Goal: Information Seeking & Learning: Learn about a topic

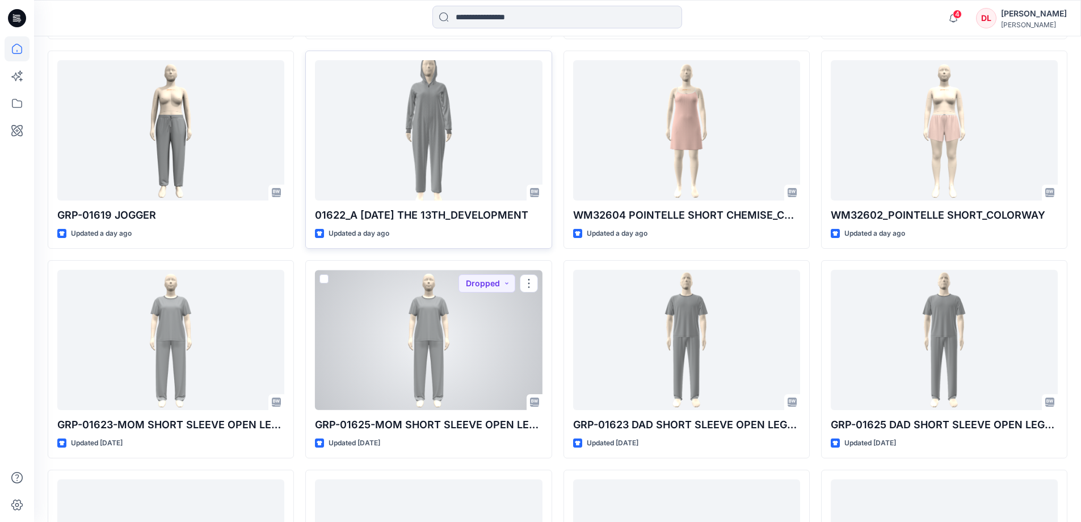
scroll to position [738, 0]
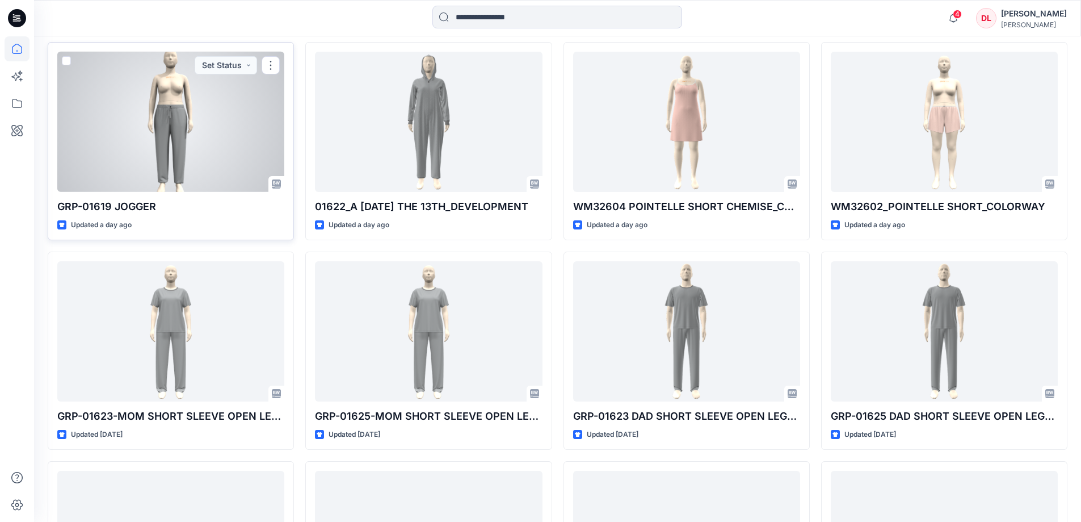
click at [172, 136] on div at bounding box center [170, 122] width 227 height 140
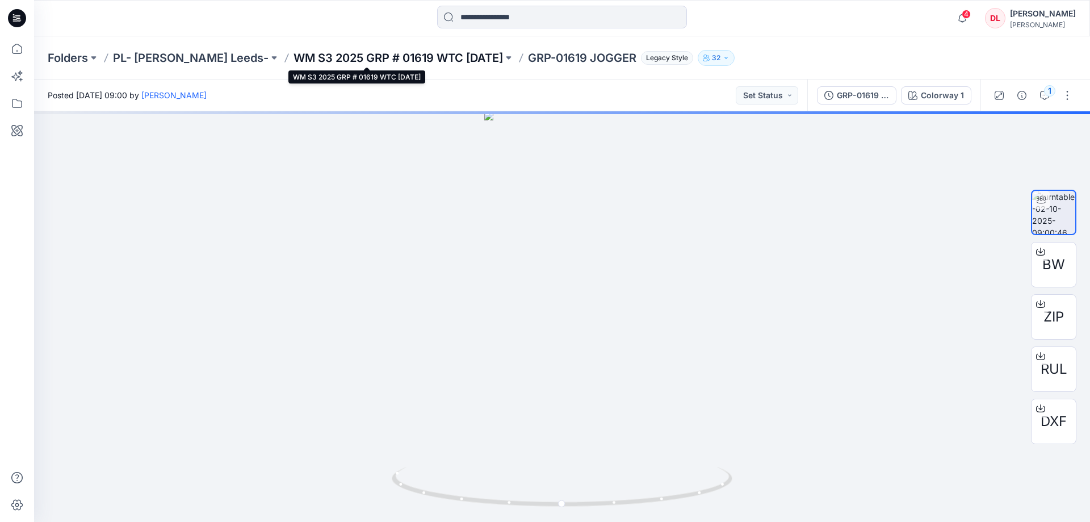
click at [392, 57] on p "WM S3 2025 GRP # 01619 WTC [DATE]" at bounding box center [397, 58] width 209 height 16
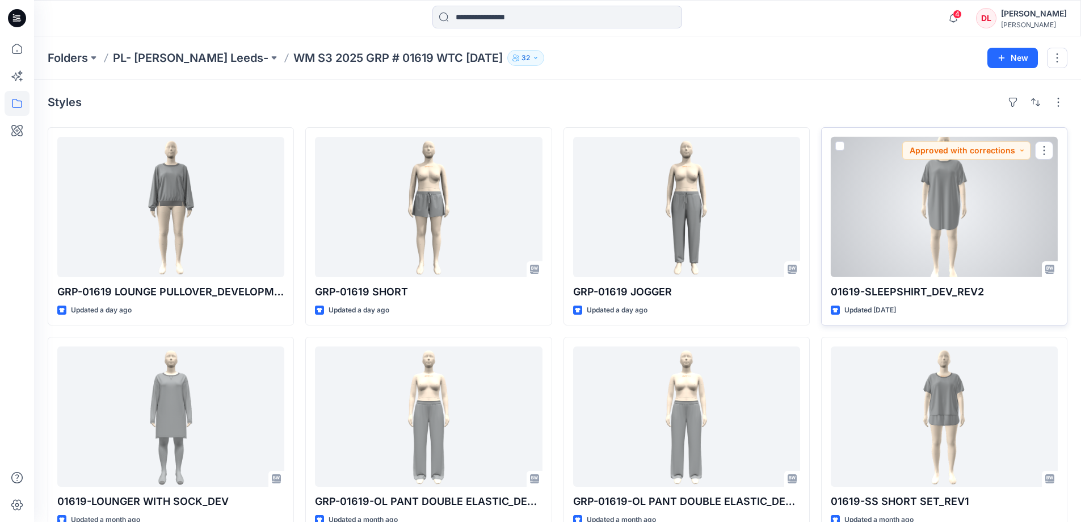
click at [940, 208] on div at bounding box center [944, 207] width 227 height 140
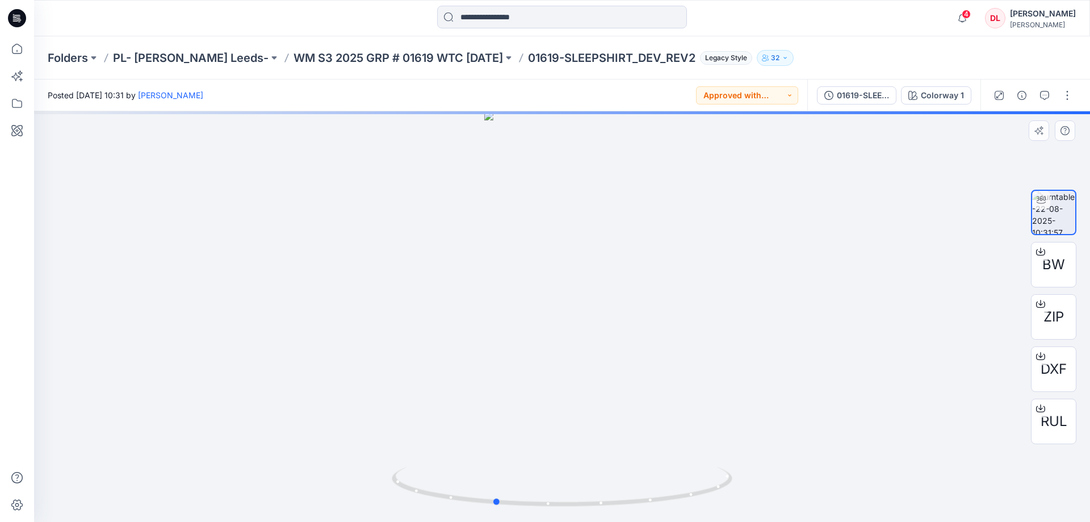
drag, startPoint x: 648, startPoint y: 505, endPoint x: 580, endPoint y: 510, distance: 67.7
click at [580, 510] on div at bounding box center [562, 316] width 1056 height 410
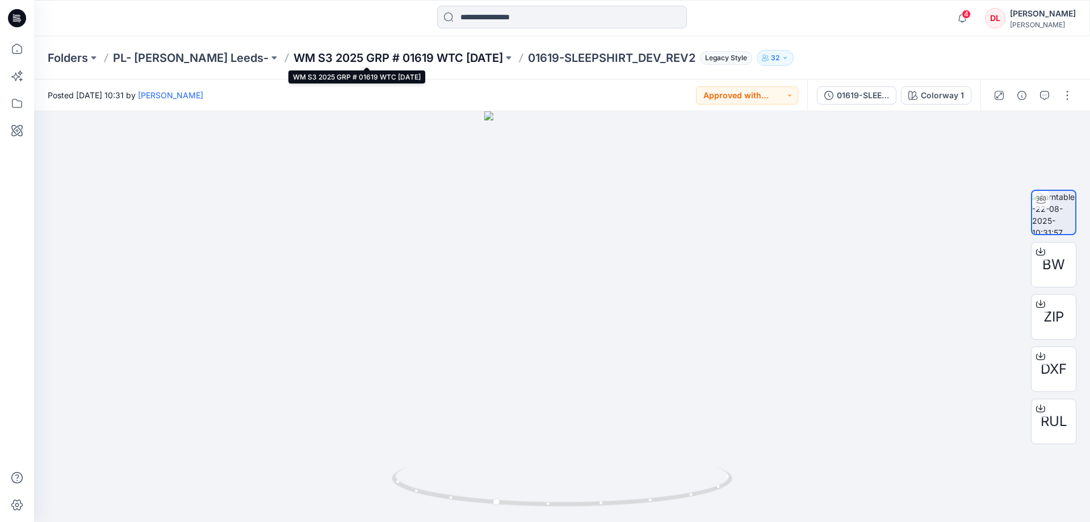
click at [381, 53] on p "WM S3 2025 GRP # 01619 WTC [DATE]" at bounding box center [397, 58] width 209 height 16
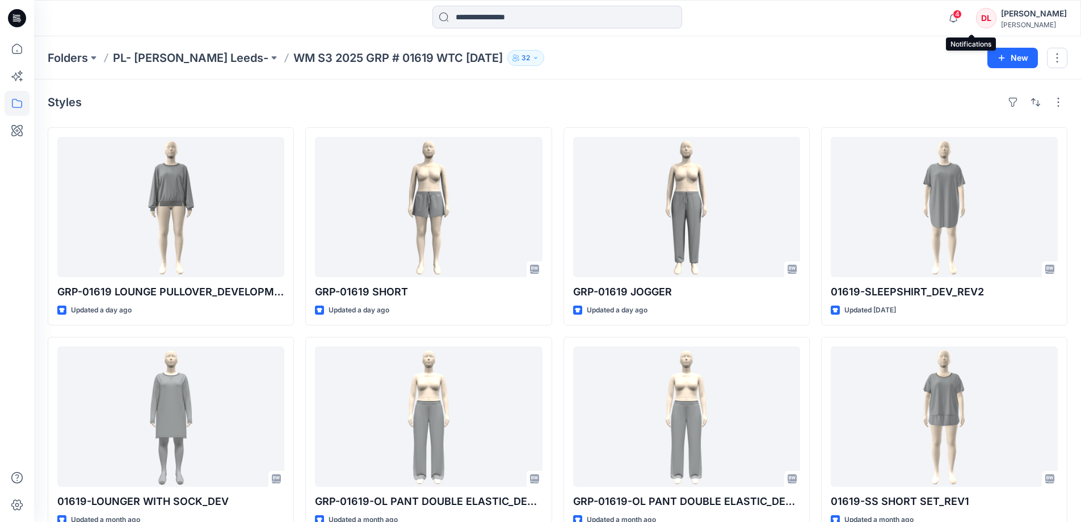
click at [964, 20] on icon "button" at bounding box center [954, 18] width 22 height 23
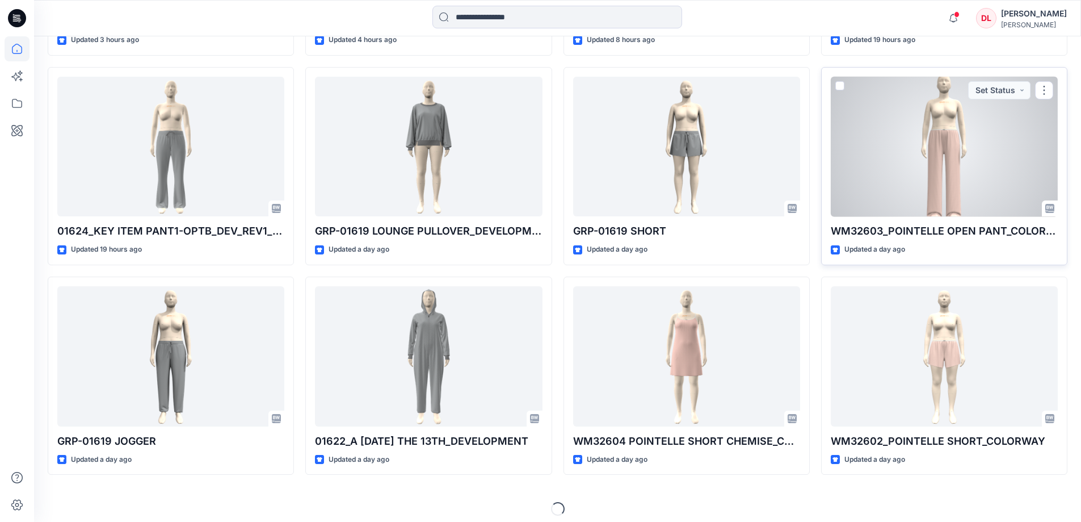
scroll to position [511, 0]
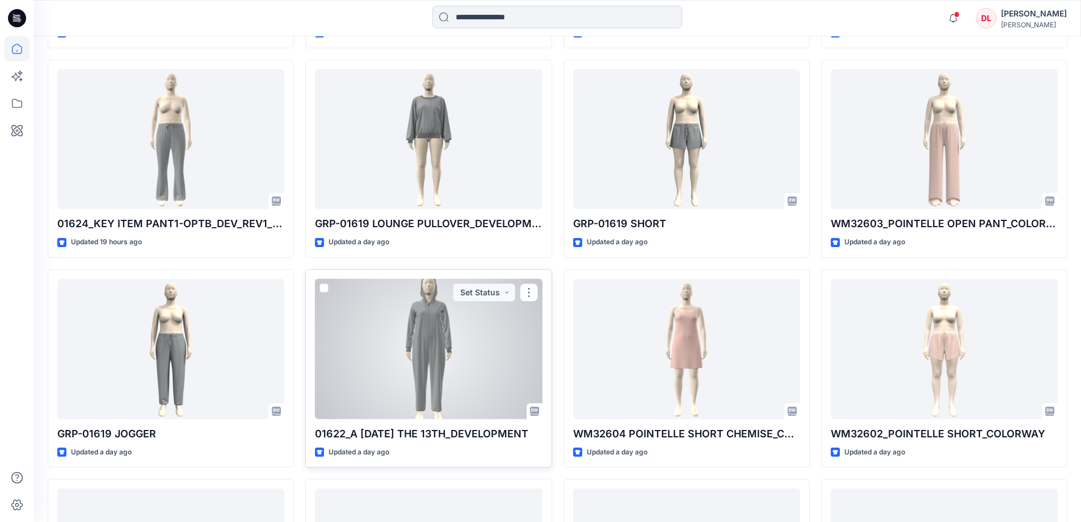
click at [430, 371] on div at bounding box center [428, 349] width 227 height 140
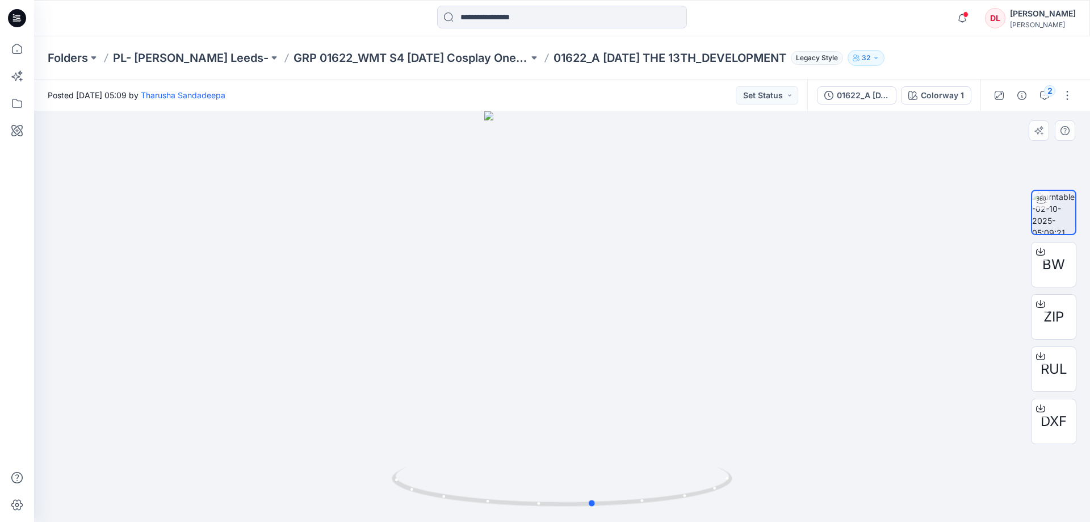
drag, startPoint x: 640, startPoint y: 504, endPoint x: 192, endPoint y: 370, distance: 467.4
click at [330, 449] on div at bounding box center [562, 316] width 1056 height 410
click at [15, 48] on icon at bounding box center [17, 48] width 25 height 25
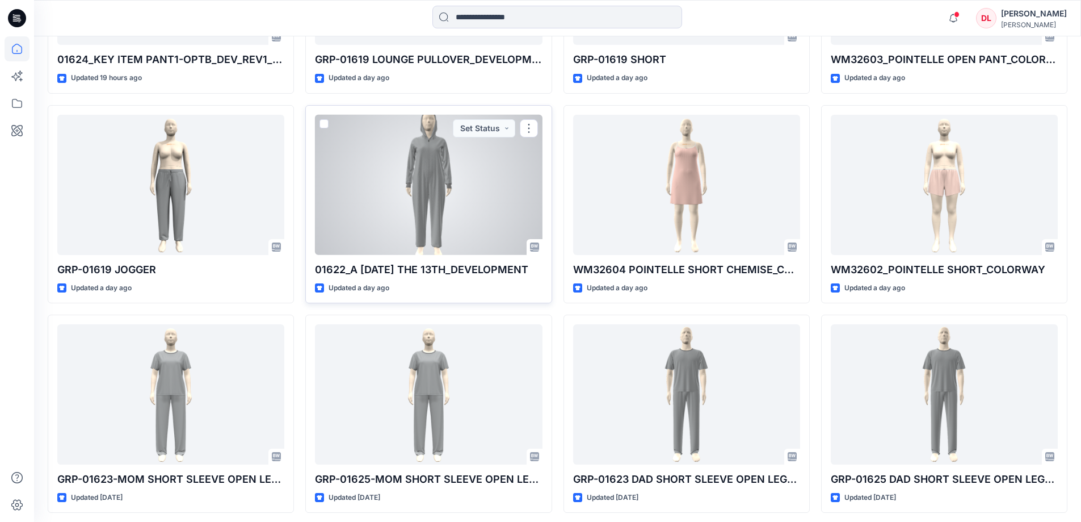
scroll to position [511, 0]
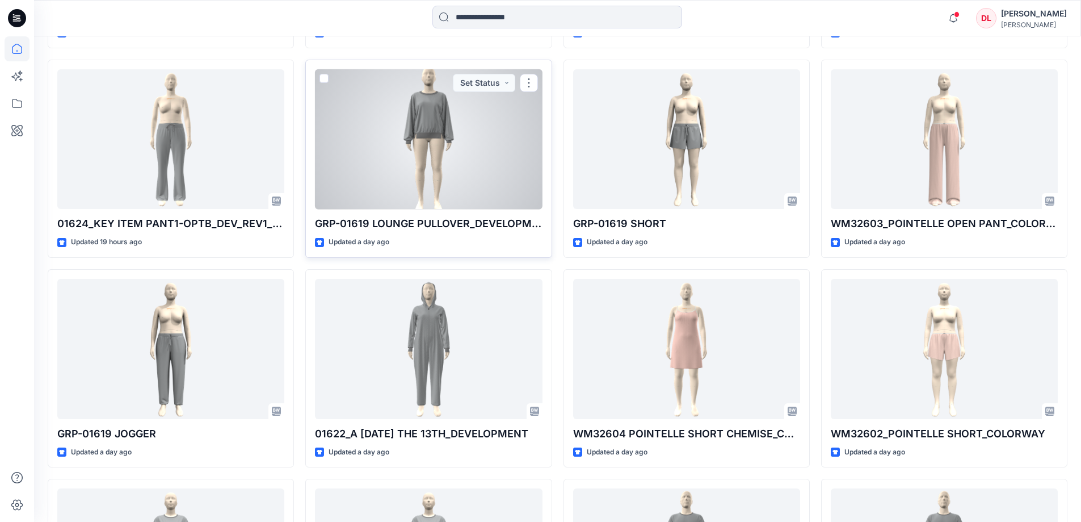
click at [432, 154] on div at bounding box center [428, 139] width 227 height 140
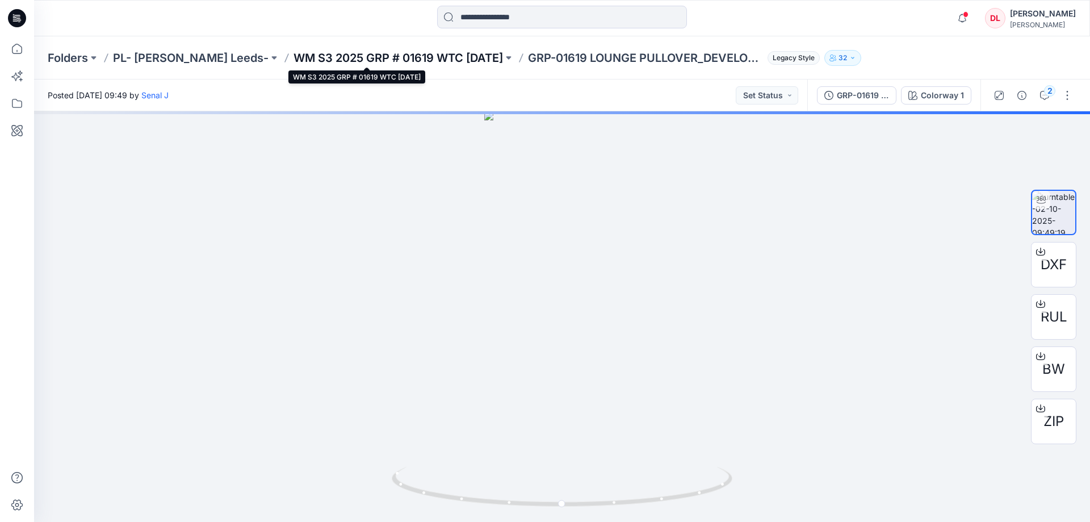
click at [372, 59] on p "WM S3 2025 GRP # 01619 WTC [DATE]" at bounding box center [397, 58] width 209 height 16
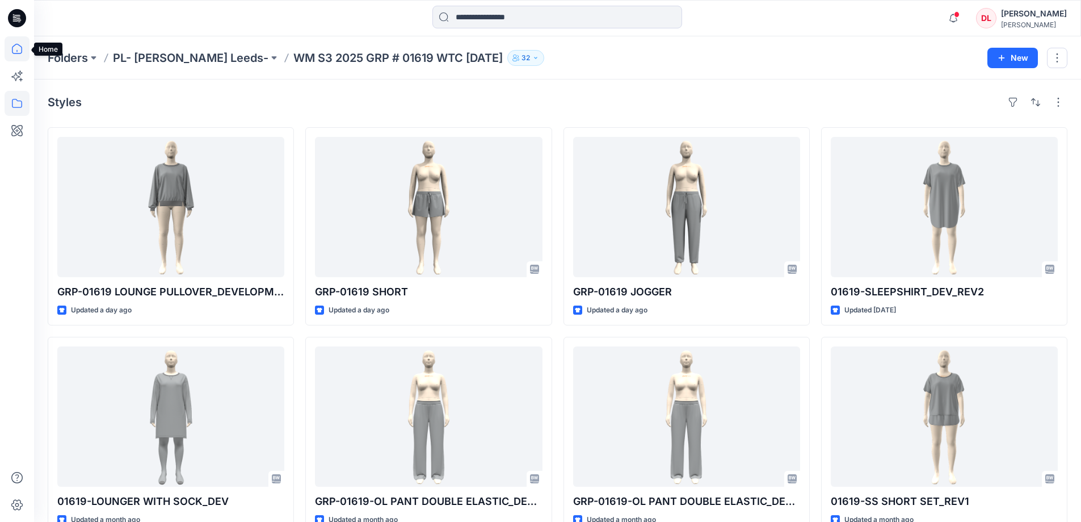
click at [16, 48] on icon at bounding box center [17, 48] width 25 height 25
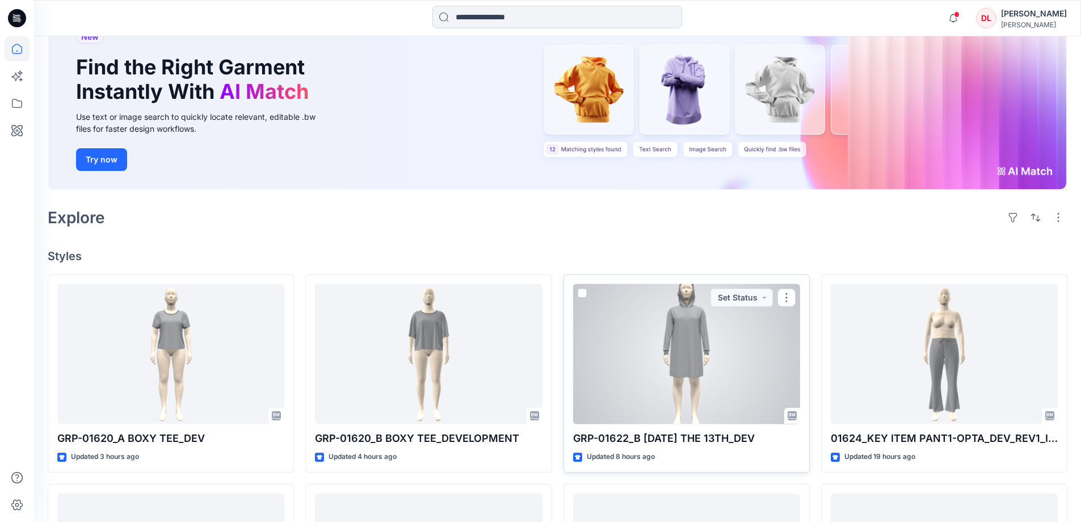
scroll to position [114, 0]
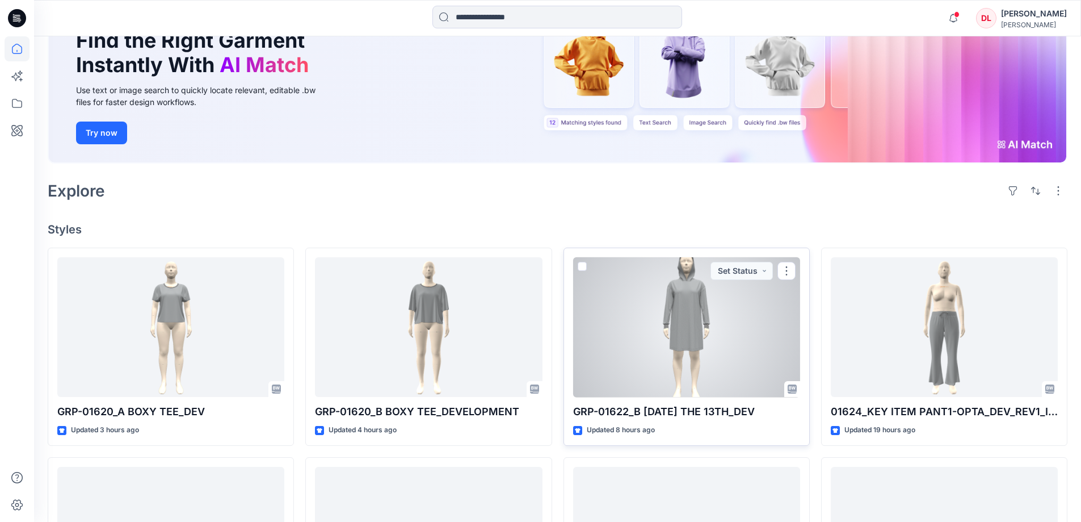
click at [675, 326] on div at bounding box center [686, 327] width 227 height 140
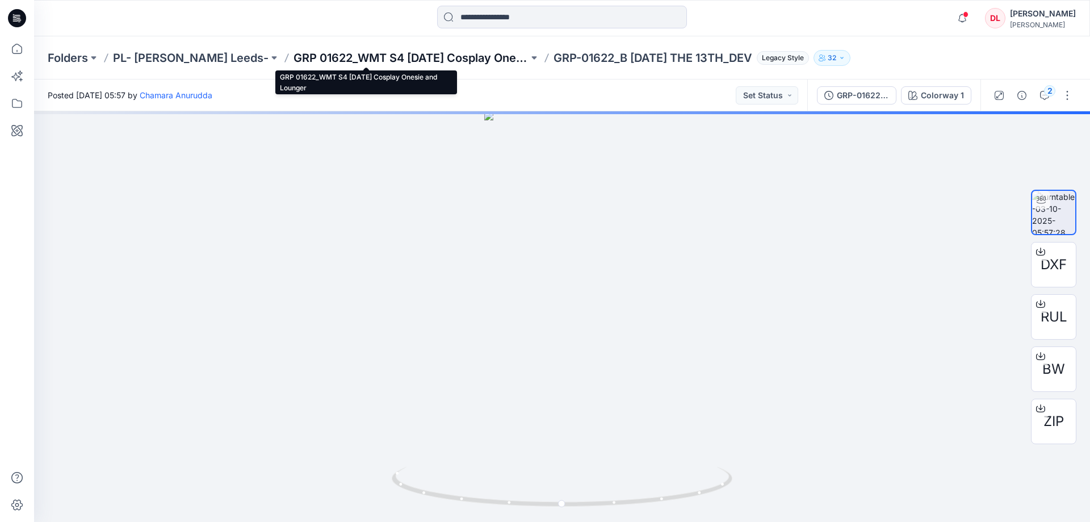
click at [352, 53] on p "GRP 01622_WMT S4 Halloween Cosplay Onesie and Lounger" at bounding box center [410, 58] width 235 height 16
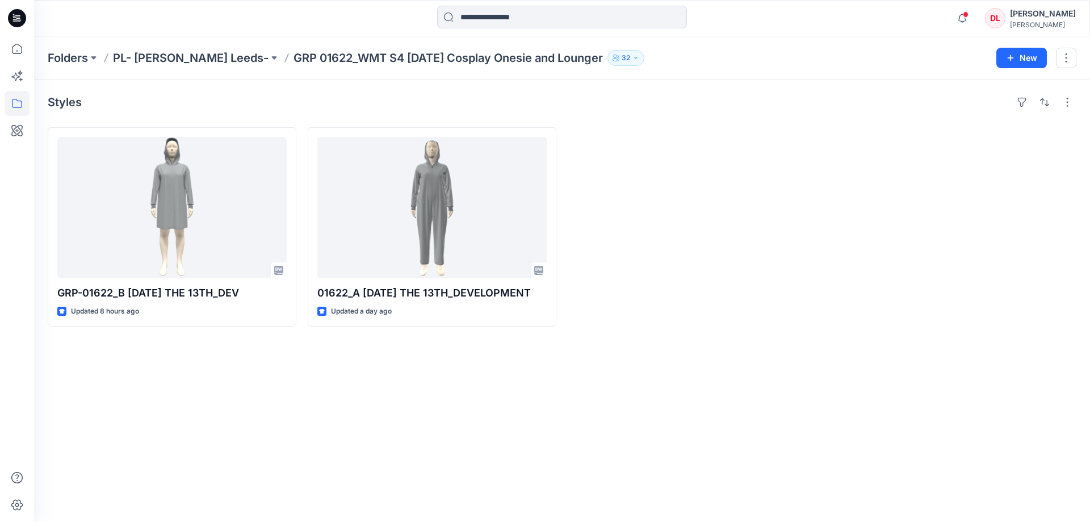
click at [816, 367] on div "Styles GRP-01622_B FRIDAY THE 13TH_DEV Updated 8 hours ago 01622_A FRIDAY THE 1…" at bounding box center [562, 300] width 1056 height 442
drag, startPoint x: 234, startPoint y: 107, endPoint x: 227, endPoint y: 100, distance: 10.0
click at [234, 106] on div "Styles" at bounding box center [562, 102] width 1028 height 18
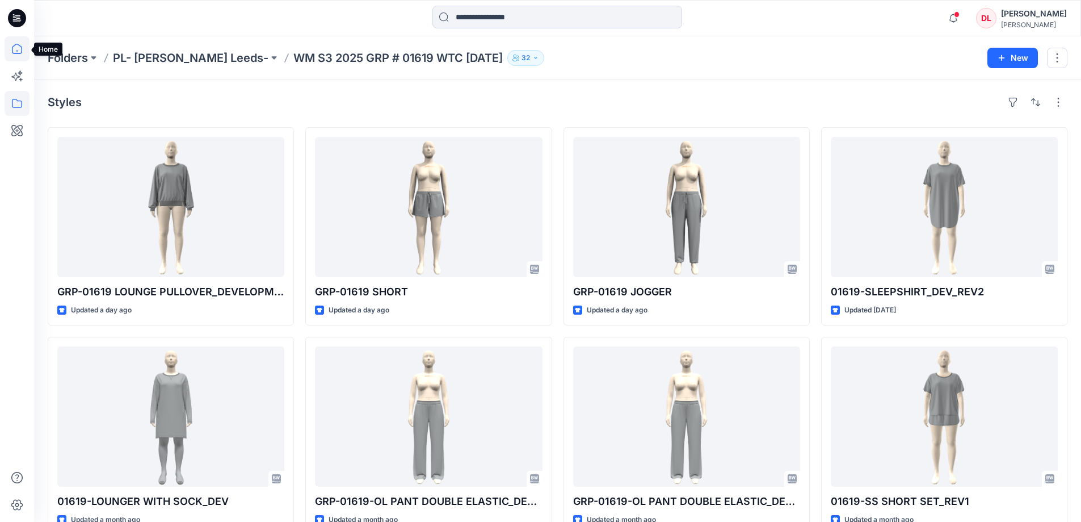
click at [11, 50] on icon at bounding box center [17, 48] width 25 height 25
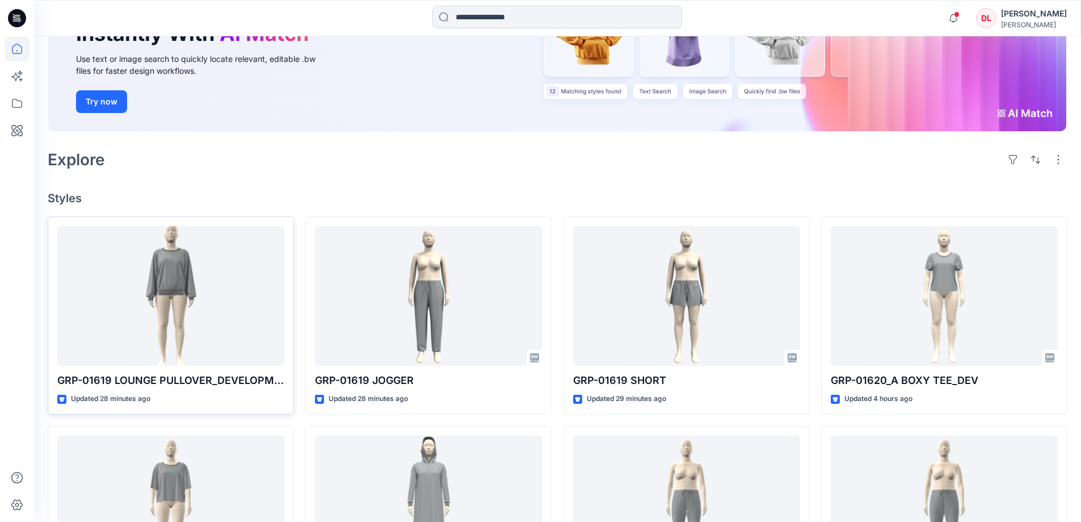
scroll to position [170, 0]
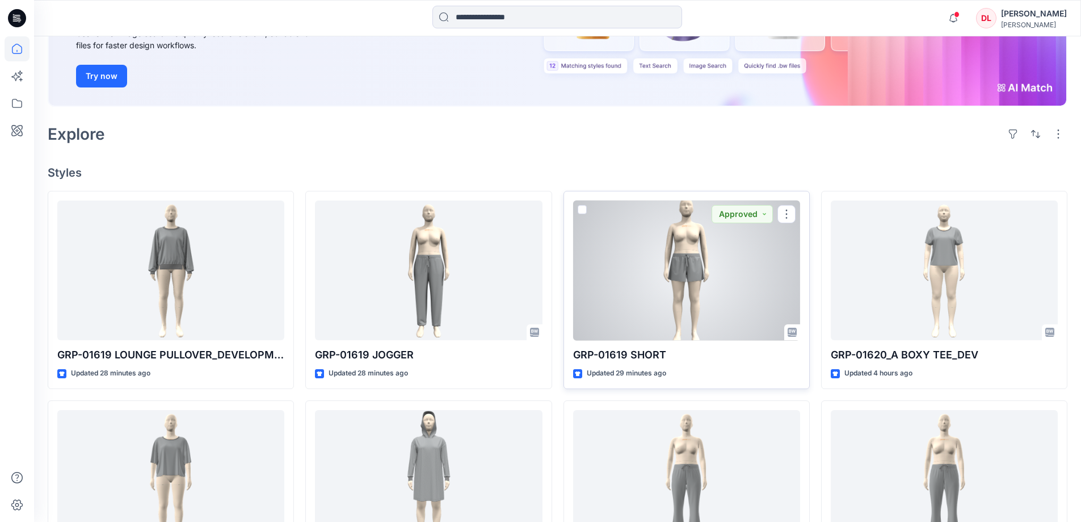
click at [675, 283] on div at bounding box center [686, 270] width 227 height 140
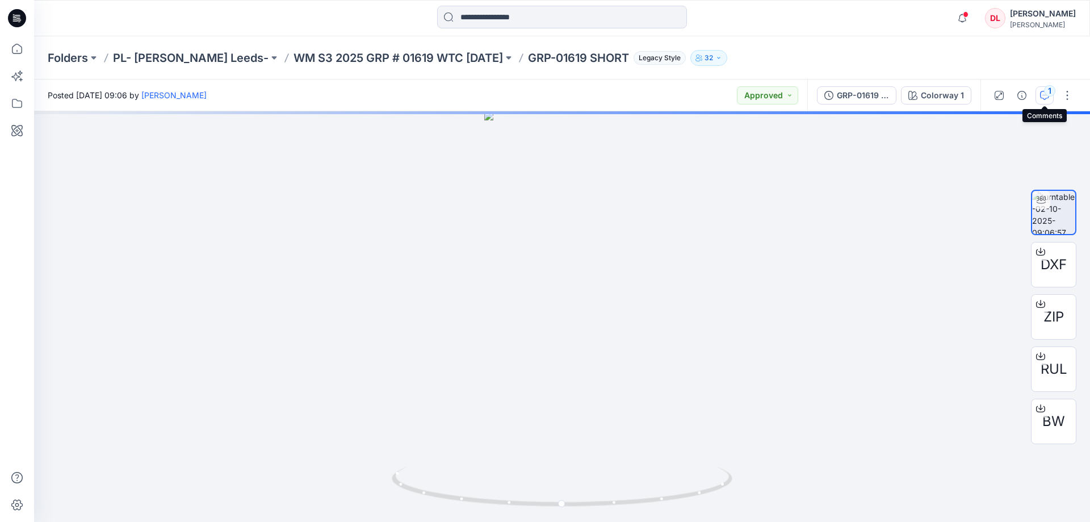
click at [1041, 98] on icon "button" at bounding box center [1044, 95] width 9 height 9
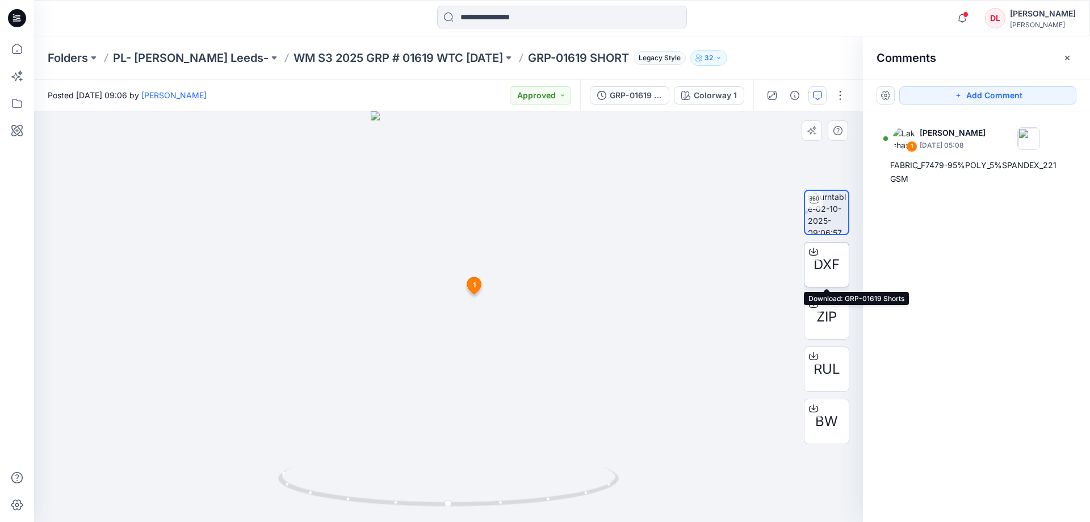
click at [823, 264] on span "DXF" at bounding box center [826, 264] width 26 height 20
click at [823, 369] on span "RUL" at bounding box center [826, 369] width 27 height 20
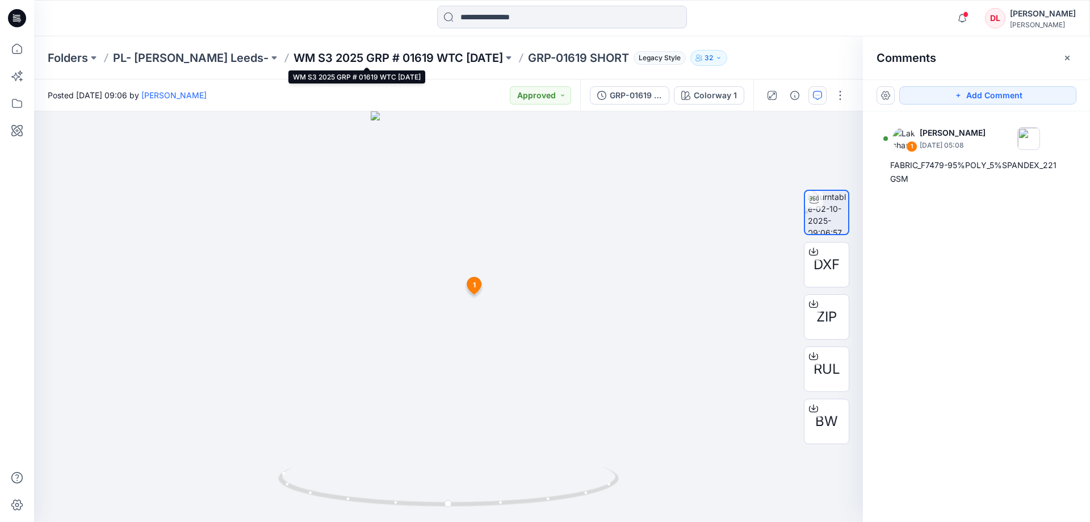
click at [315, 56] on p "WM S3 2025 GRP # 01619 WTC [DATE]" at bounding box center [397, 58] width 209 height 16
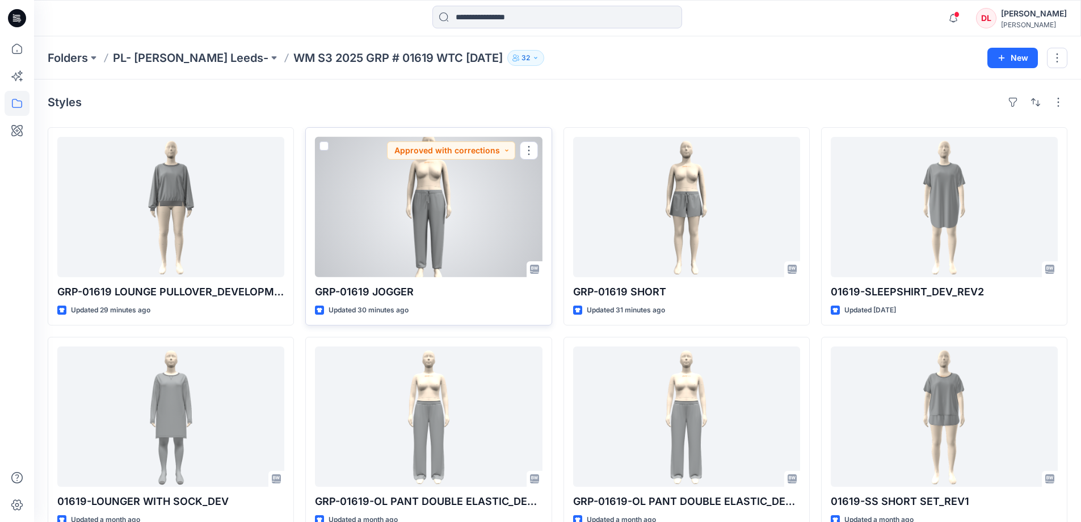
click at [425, 215] on div at bounding box center [428, 207] width 227 height 140
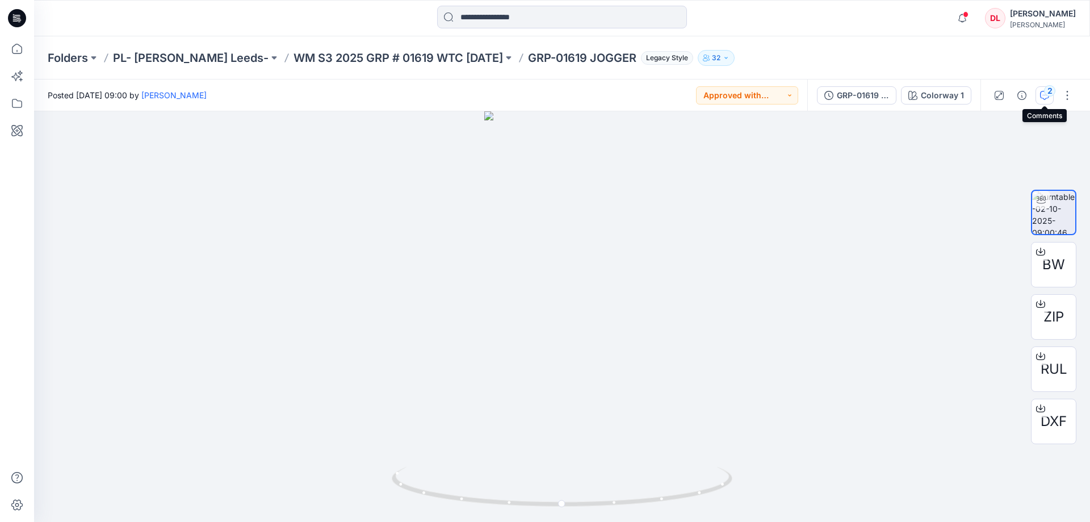
click at [1038, 99] on button "2" at bounding box center [1044, 95] width 18 height 18
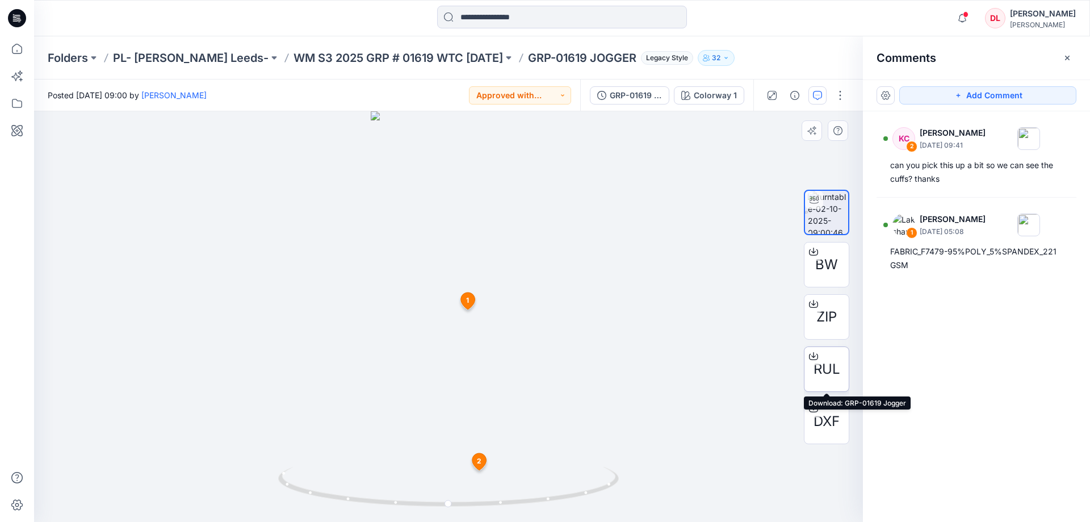
click at [820, 372] on span "RUL" at bounding box center [826, 369] width 27 height 20
click at [822, 419] on span "DXF" at bounding box center [826, 421] width 26 height 20
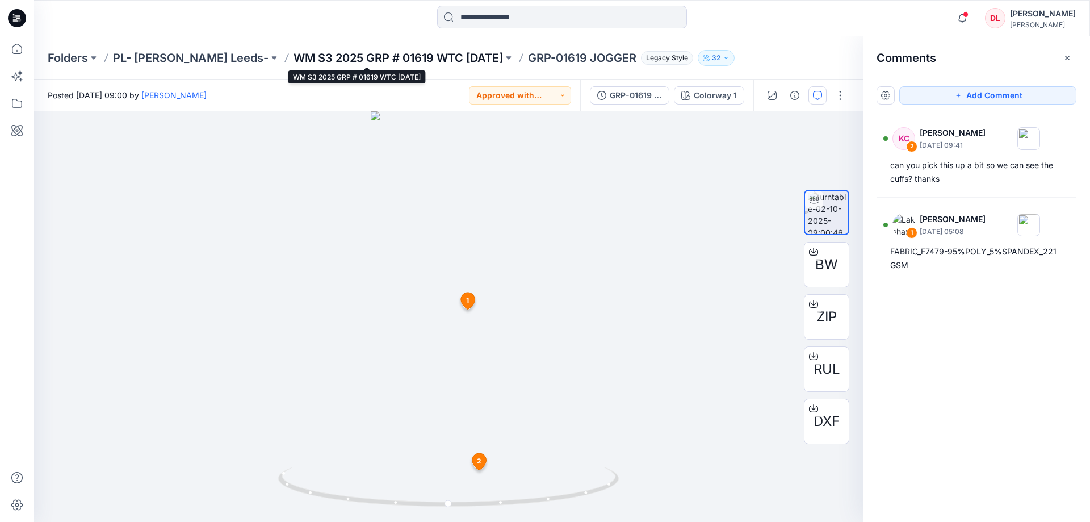
click at [348, 56] on p "WM S3 2025 GRP # 01619 WTC [DATE]" at bounding box center [397, 58] width 209 height 16
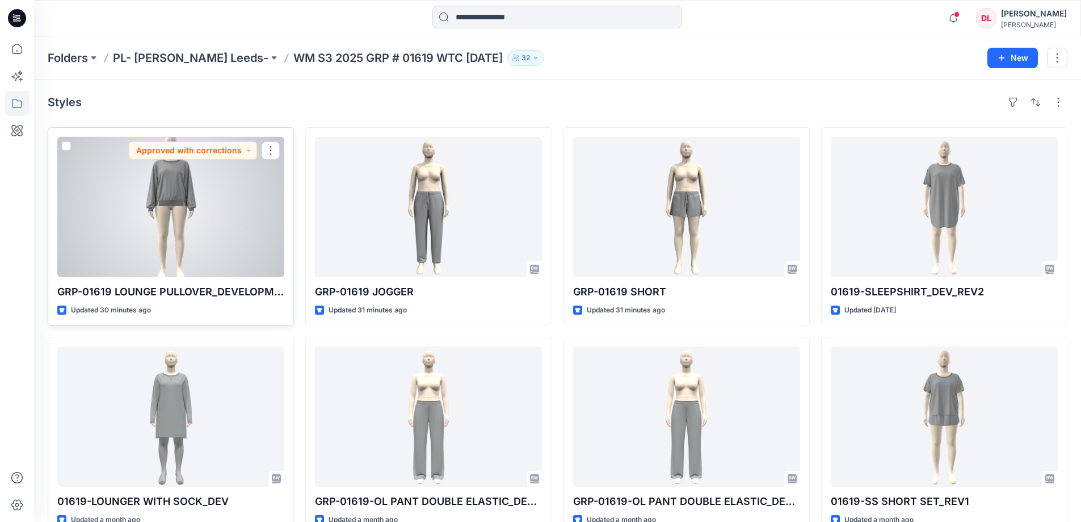
click at [169, 199] on div at bounding box center [170, 207] width 227 height 140
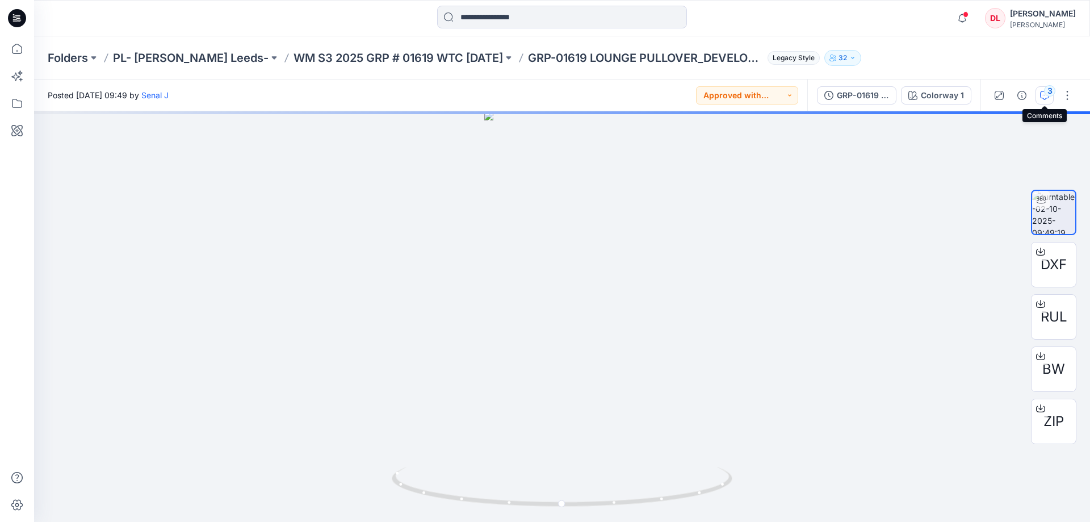
click at [1040, 102] on button "3" at bounding box center [1044, 95] width 18 height 18
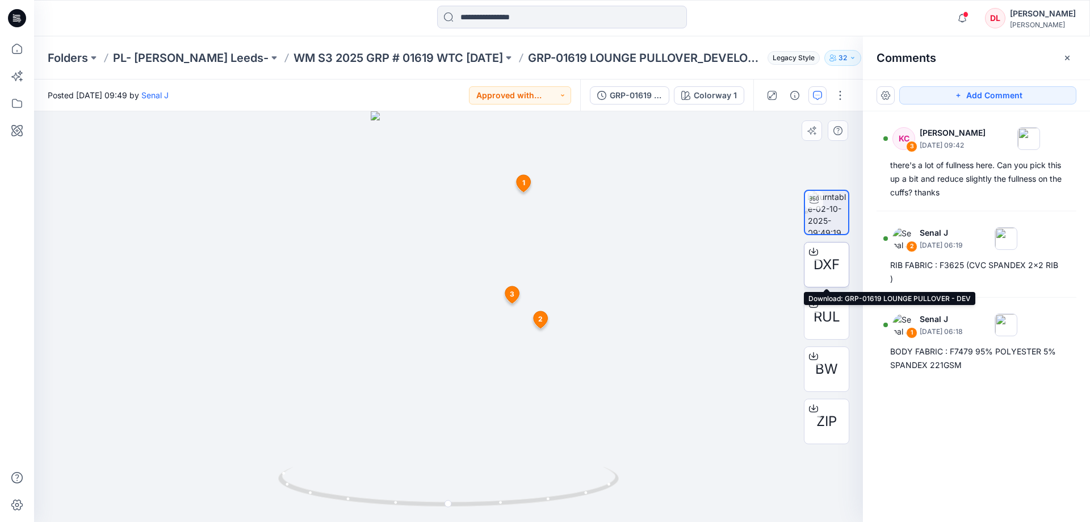
click at [818, 274] on span "DXF" at bounding box center [826, 264] width 26 height 20
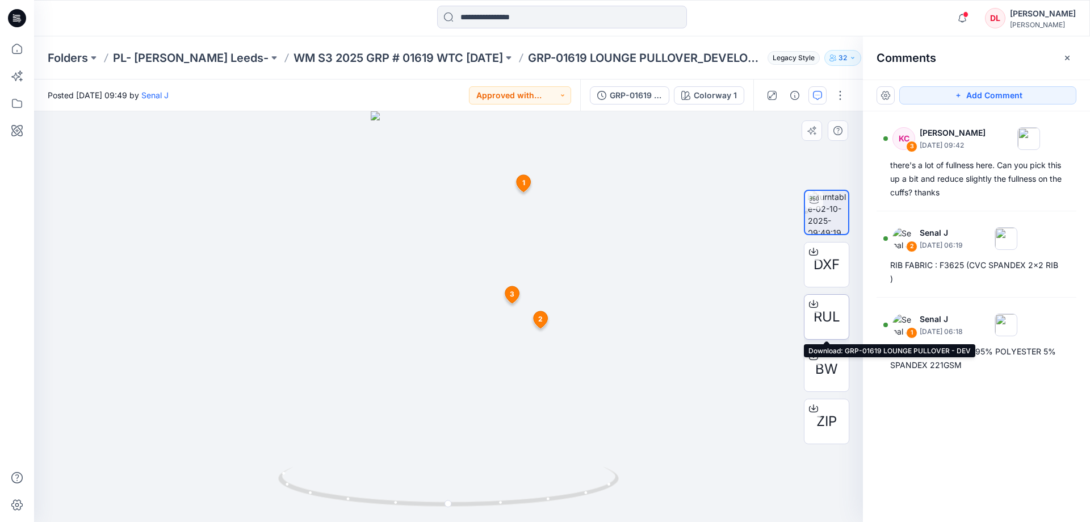
click at [822, 327] on div "RUL" at bounding box center [826, 316] width 45 height 45
click at [16, 51] on icon at bounding box center [17, 48] width 25 height 25
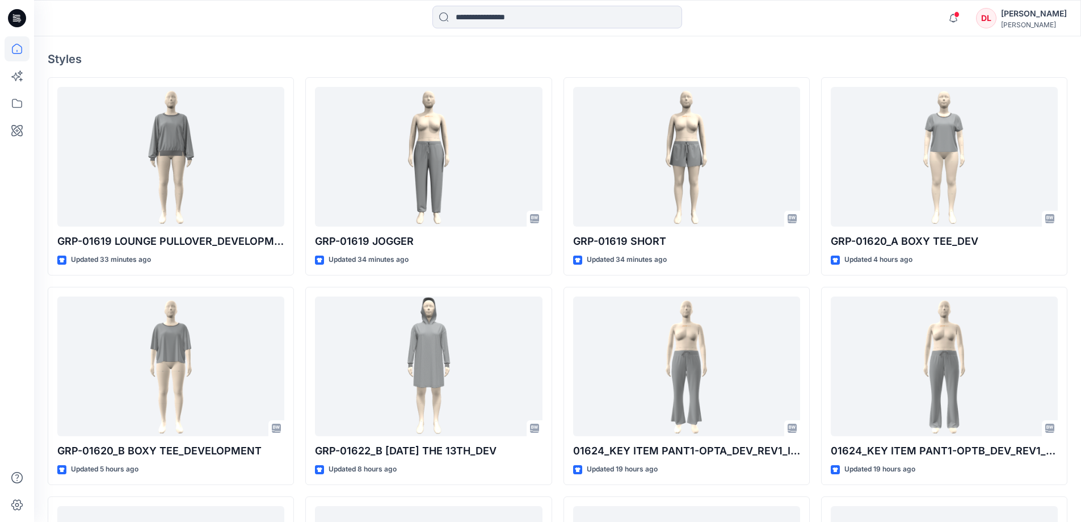
scroll to position [227, 0]
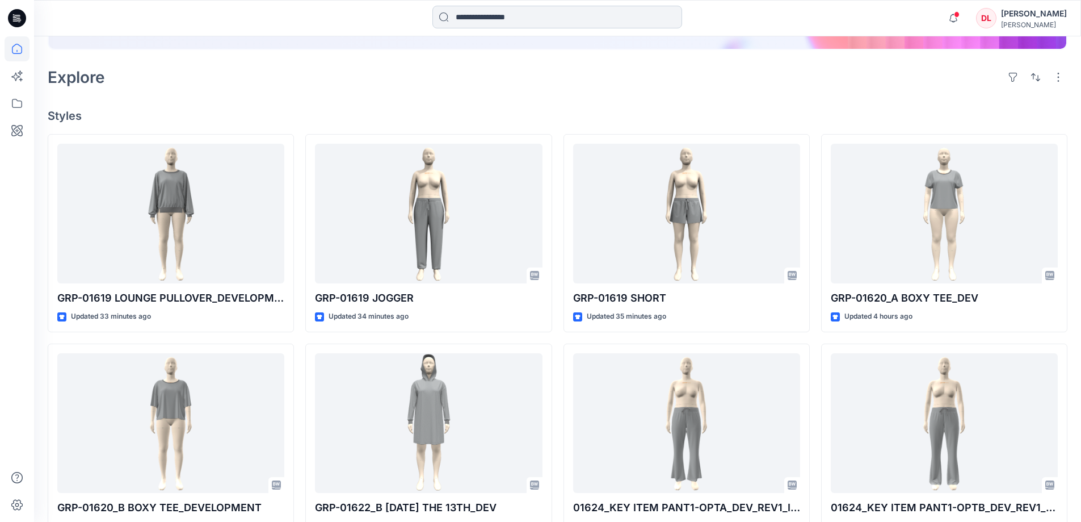
click at [465, 15] on input at bounding box center [557, 17] width 250 height 23
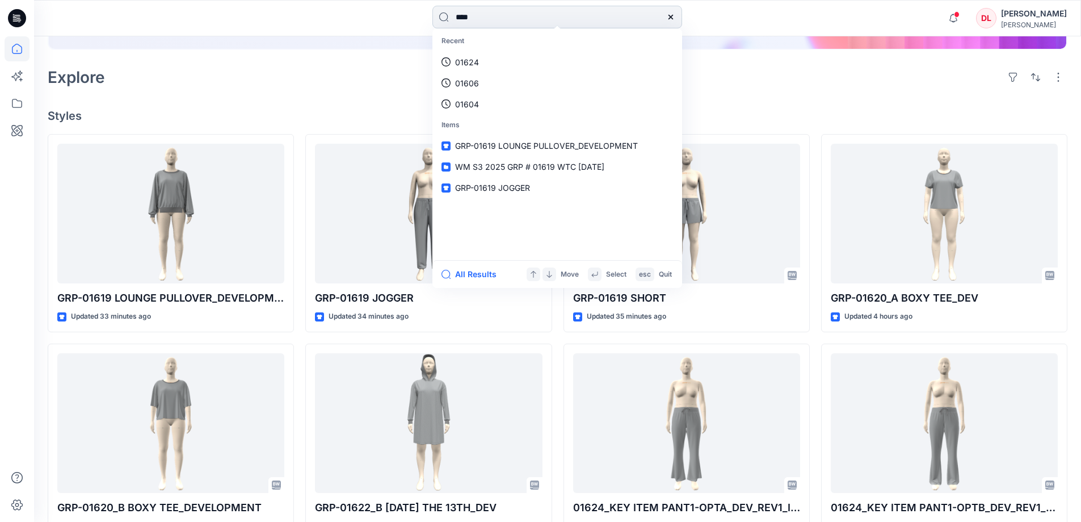
type input "*****"
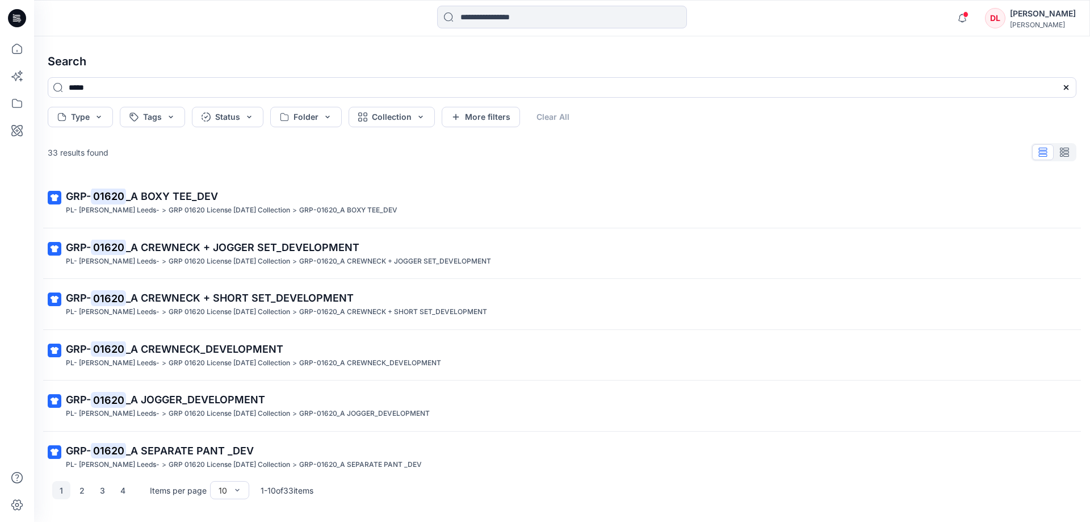
click at [154, 199] on span "_A BOXY TEE_DEV" at bounding box center [172, 196] width 92 height 12
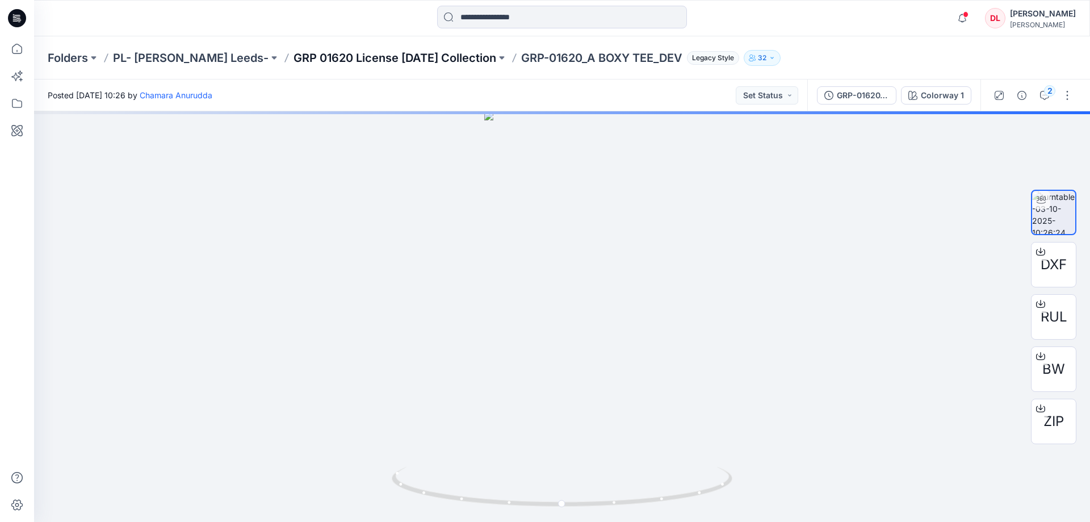
click at [406, 56] on p "GRP 01620 License Halloween Collection" at bounding box center [394, 58] width 203 height 16
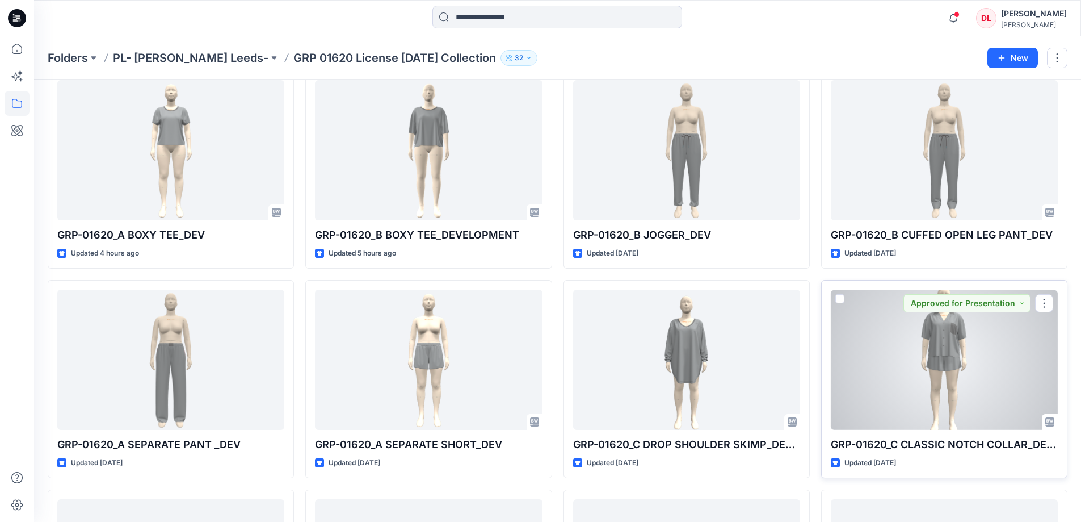
scroll to position [114, 0]
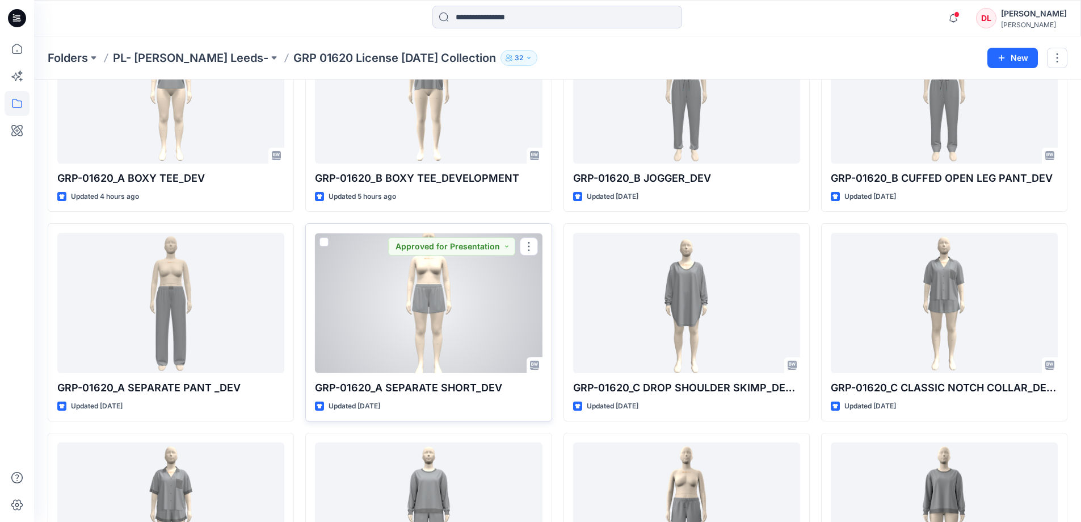
click at [432, 308] on div at bounding box center [428, 303] width 227 height 140
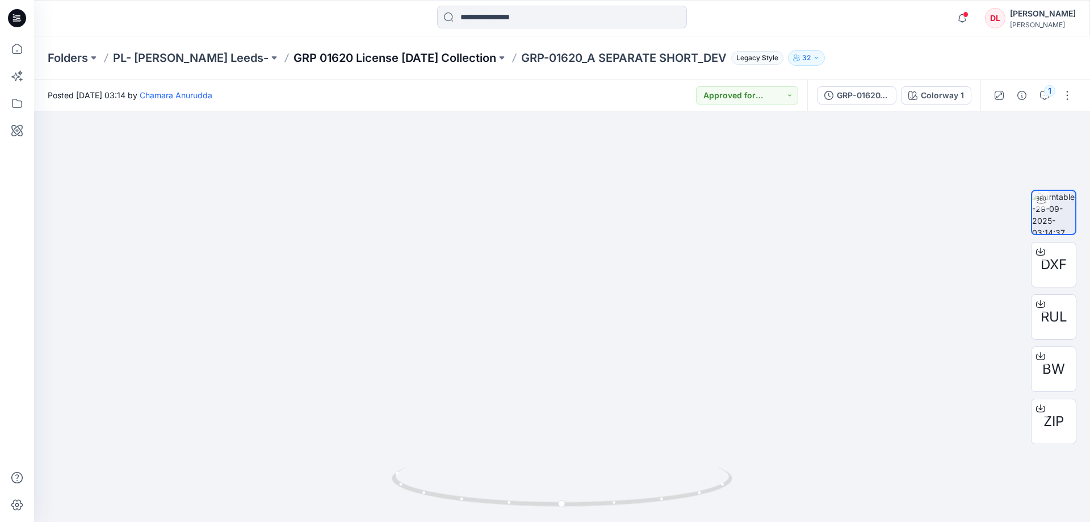
click at [312, 59] on p "GRP 01620 License Halloween Collection" at bounding box center [394, 58] width 203 height 16
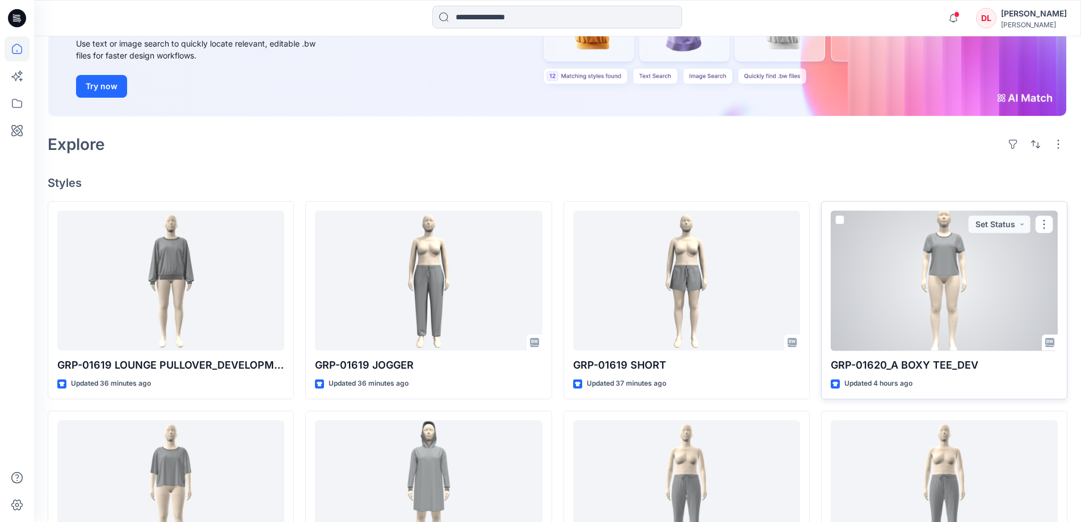
scroll to position [170, 0]
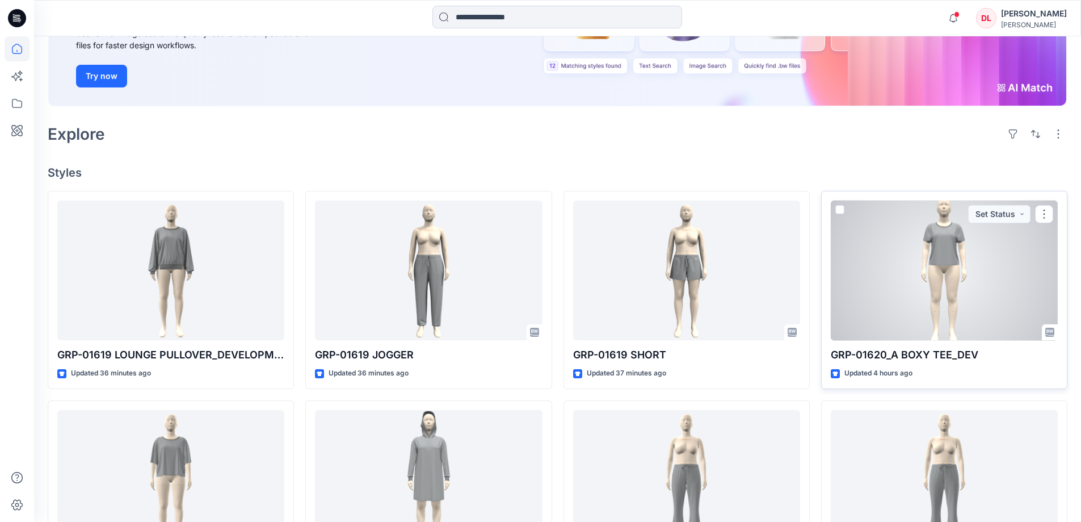
click at [876, 283] on div at bounding box center [944, 270] width 227 height 140
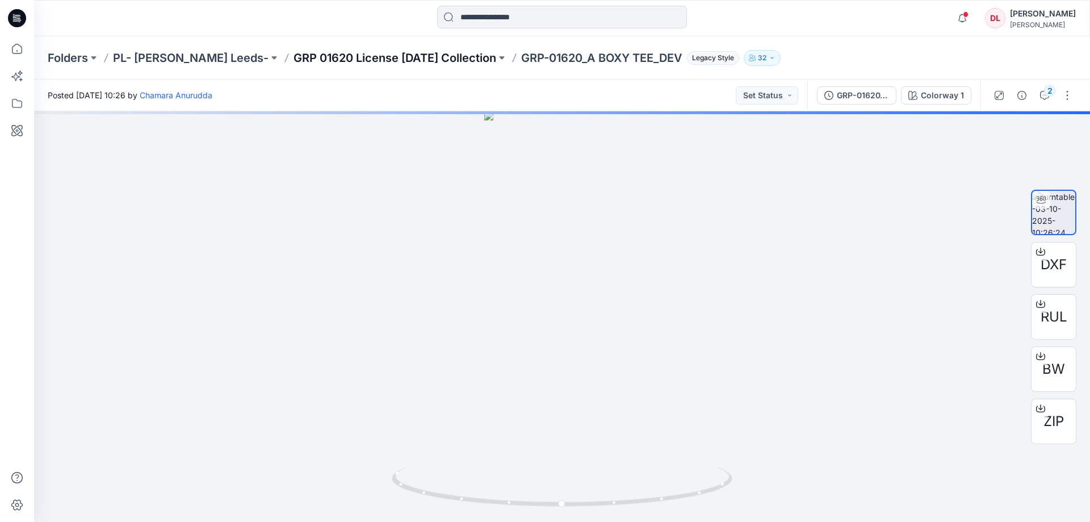
click at [338, 57] on p "GRP 01620 License Halloween Collection" at bounding box center [394, 58] width 203 height 16
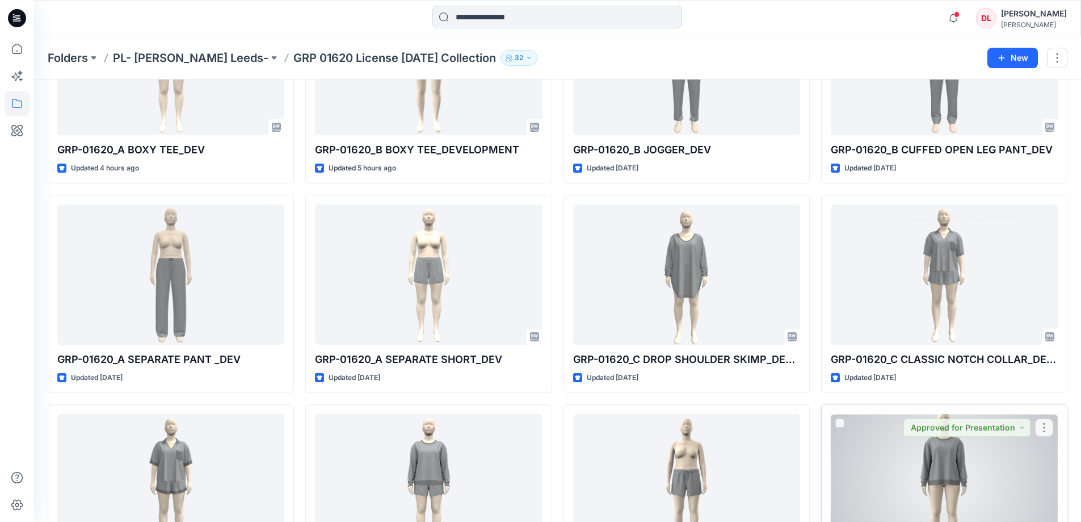
scroll to position [227, 0]
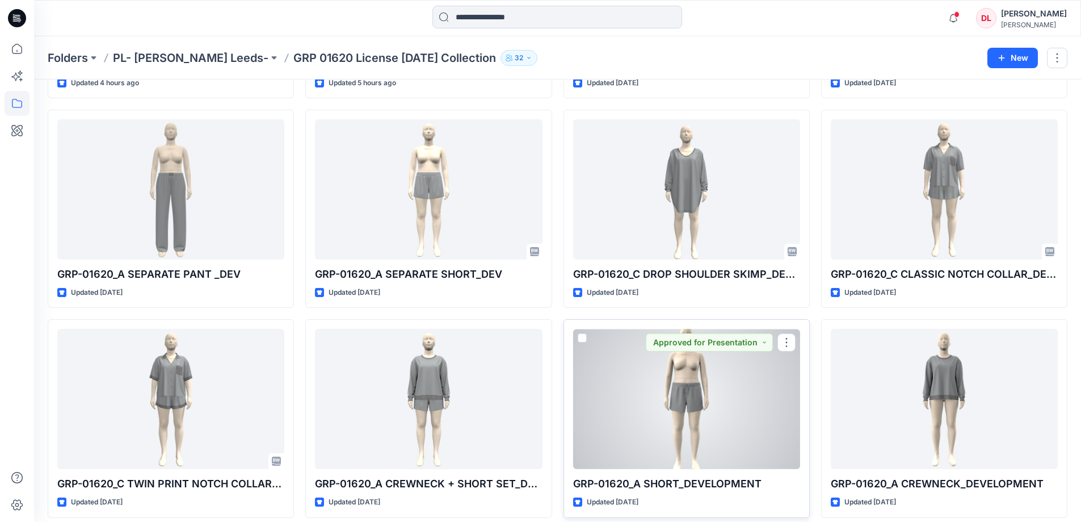
click at [680, 404] on div at bounding box center [686, 399] width 227 height 140
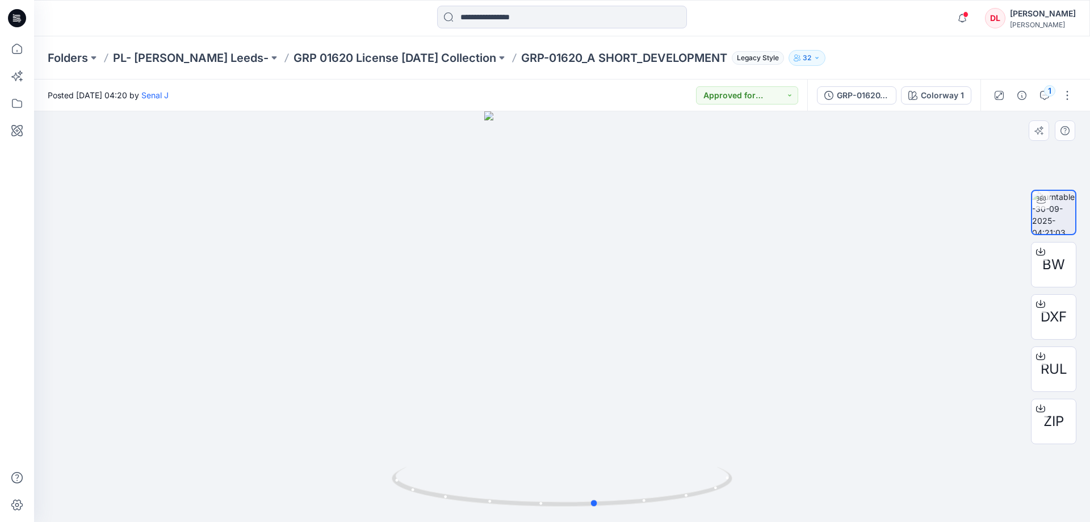
drag, startPoint x: 662, startPoint y: 506, endPoint x: 355, endPoint y: 459, distance: 310.7
click at [355, 459] on div at bounding box center [562, 316] width 1056 height 410
drag, startPoint x: 632, startPoint y: 509, endPoint x: 305, endPoint y: 432, distance: 336.5
click at [305, 432] on div at bounding box center [562, 316] width 1056 height 410
click at [1059, 317] on span "DXF" at bounding box center [1053, 316] width 26 height 20
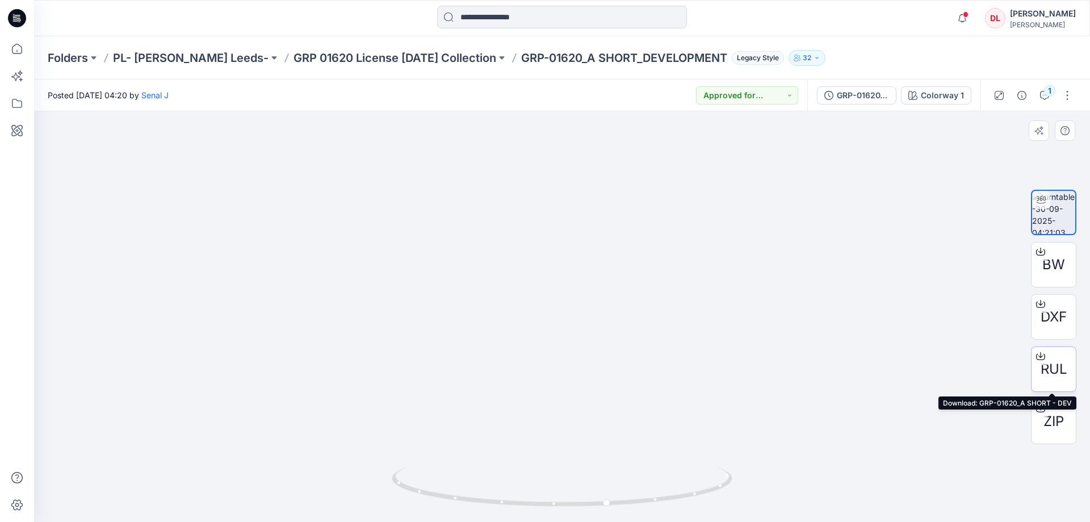
click at [1052, 369] on span "RUL" at bounding box center [1053, 369] width 27 height 20
click at [799, 18] on div at bounding box center [562, 18] width 528 height 25
click at [1039, 95] on button "1" at bounding box center [1044, 95] width 18 height 18
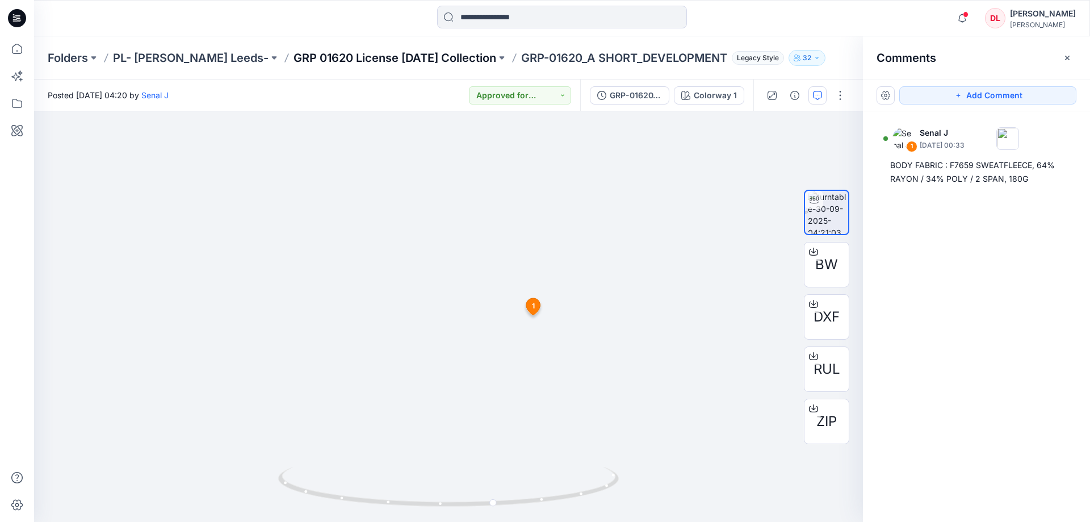
click at [323, 56] on p "GRP 01620 License [DATE] Collection" at bounding box center [394, 58] width 203 height 16
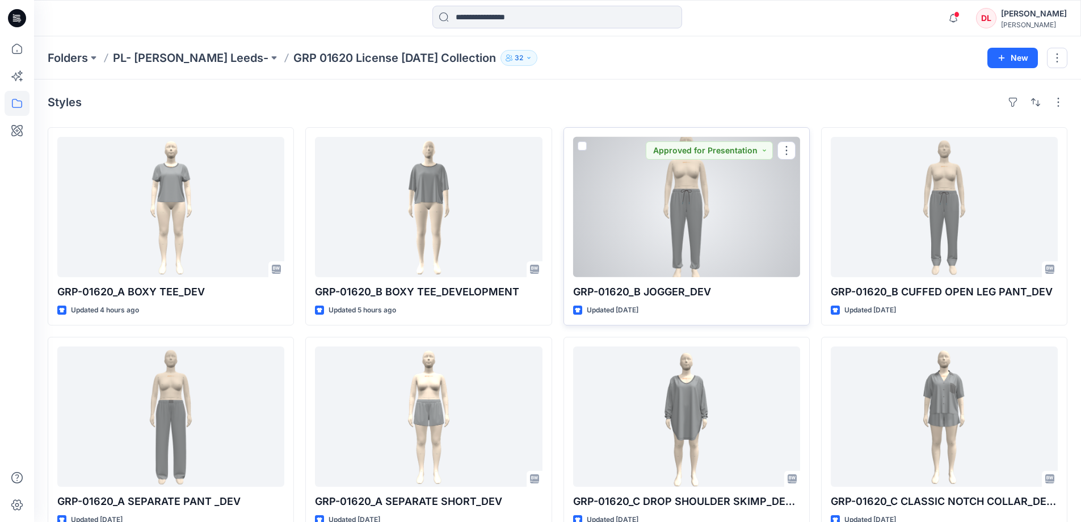
click at [683, 229] on div at bounding box center [686, 207] width 227 height 140
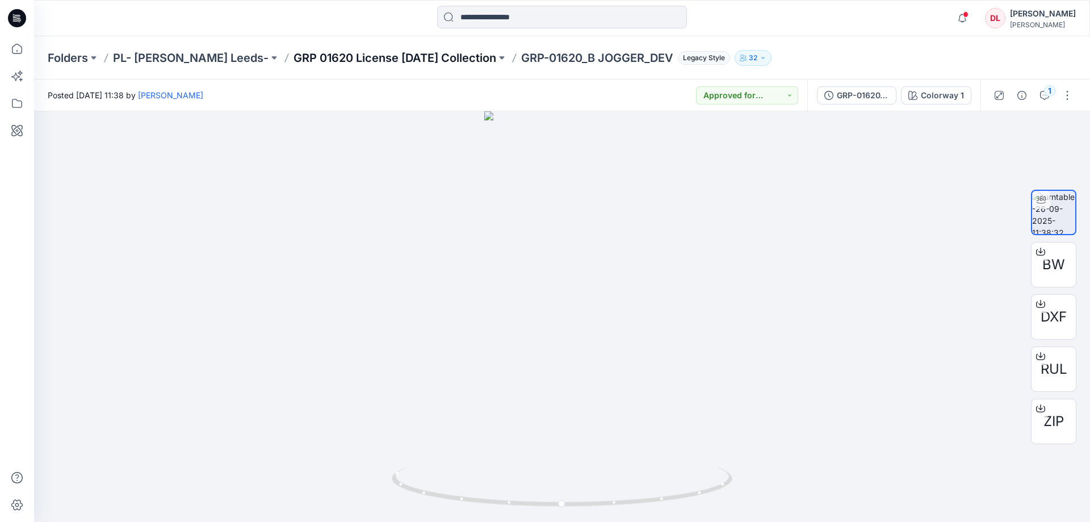
click at [363, 59] on p "GRP 01620 License [DATE] Collection" at bounding box center [394, 58] width 203 height 16
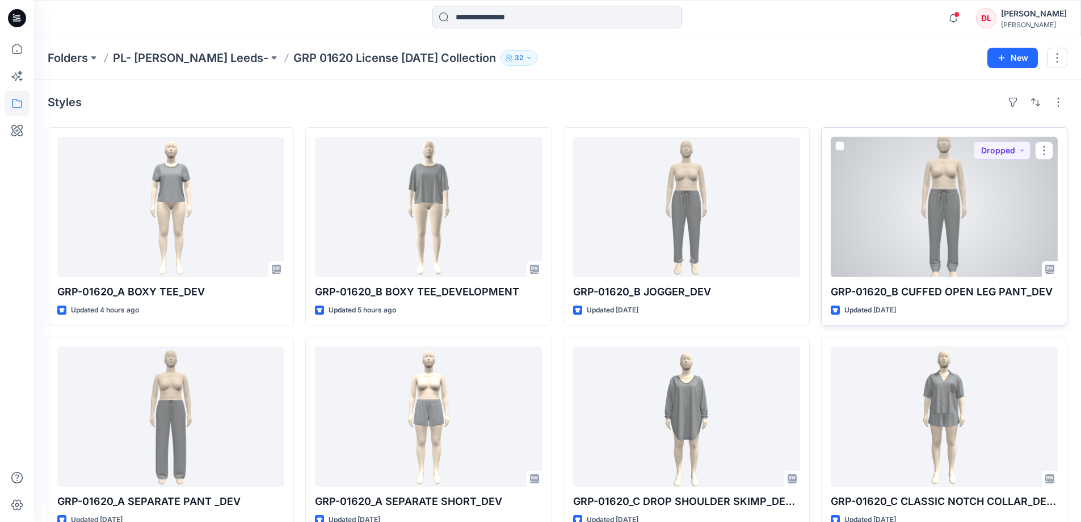
click at [940, 210] on div at bounding box center [944, 207] width 227 height 140
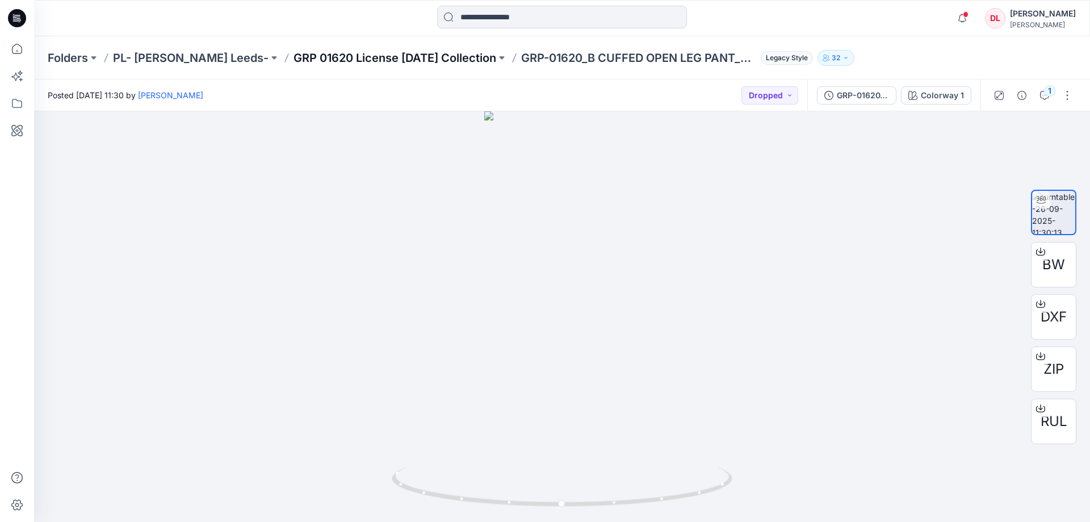
click at [341, 56] on p "GRP 01620 License [DATE] Collection" at bounding box center [394, 58] width 203 height 16
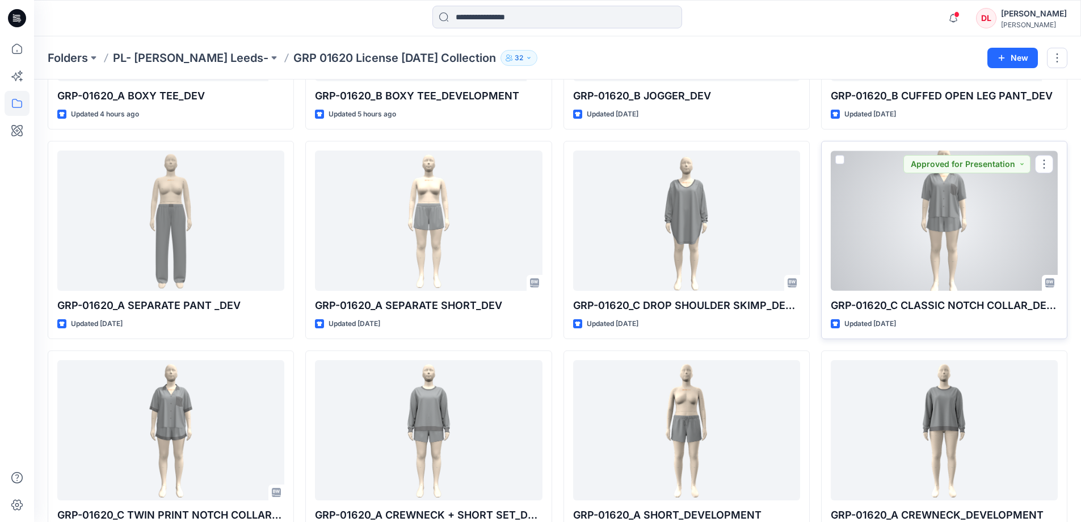
scroll to position [227, 0]
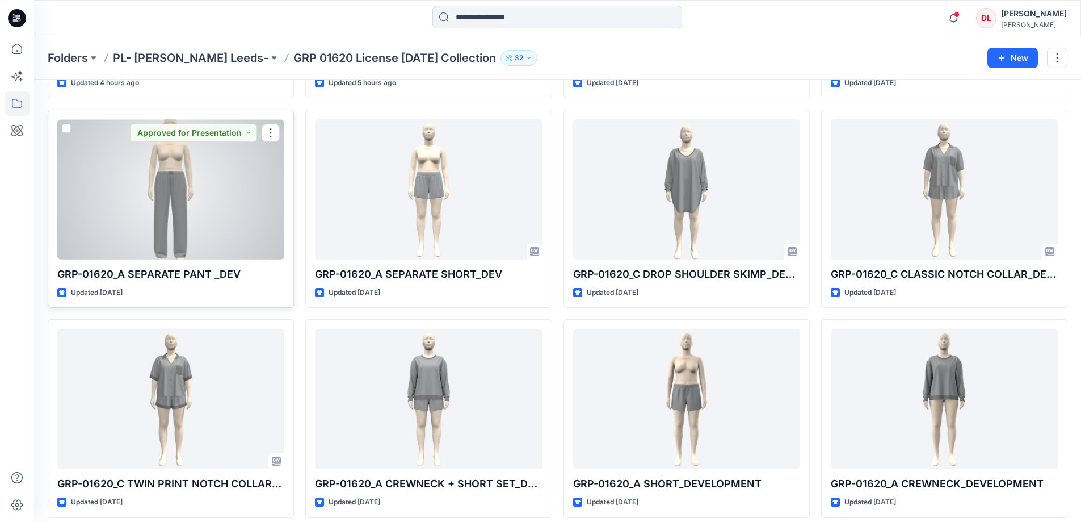
click at [161, 221] on div at bounding box center [170, 189] width 227 height 140
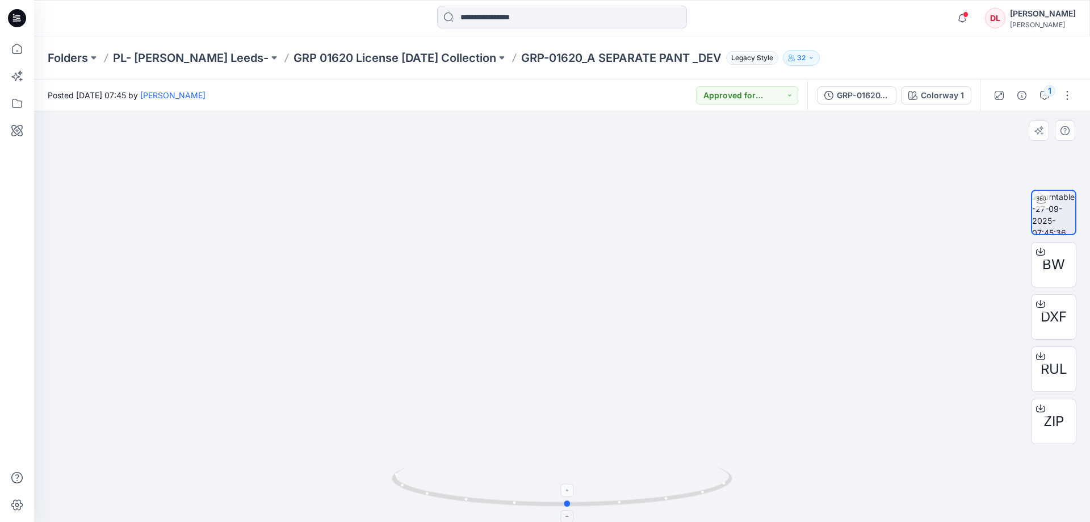
drag, startPoint x: 629, startPoint y: 504, endPoint x: 635, endPoint y: 483, distance: 21.8
click at [635, 483] on icon at bounding box center [563, 488] width 343 height 43
click at [321, 54] on p "GRP 01620 License [DATE] Collection" at bounding box center [394, 58] width 203 height 16
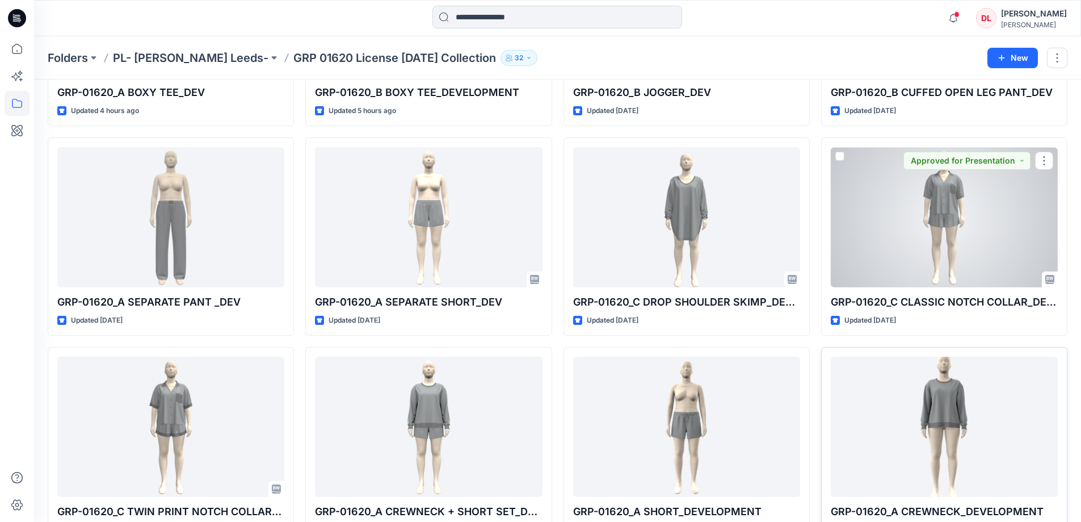
scroll to position [278, 0]
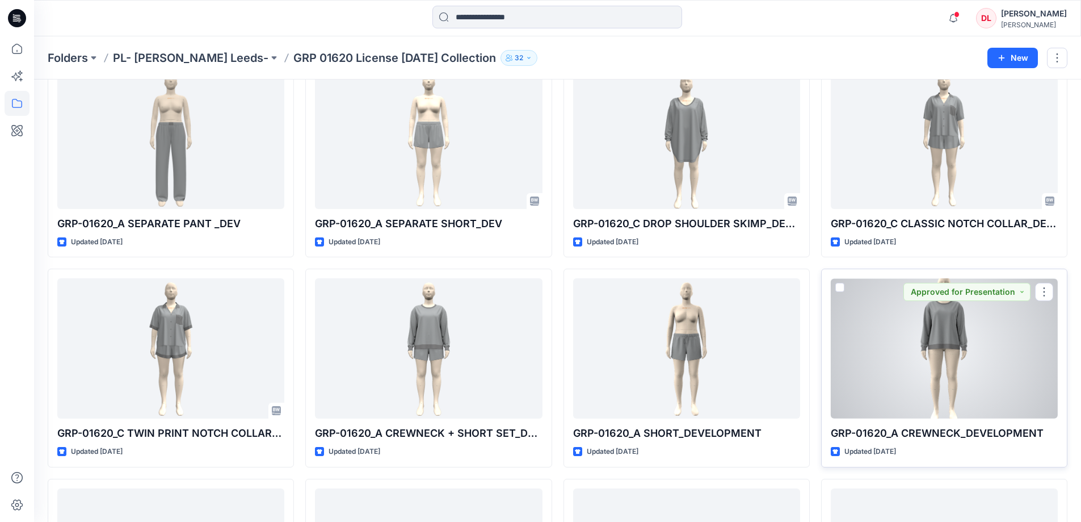
click at [943, 331] on div at bounding box center [944, 348] width 227 height 140
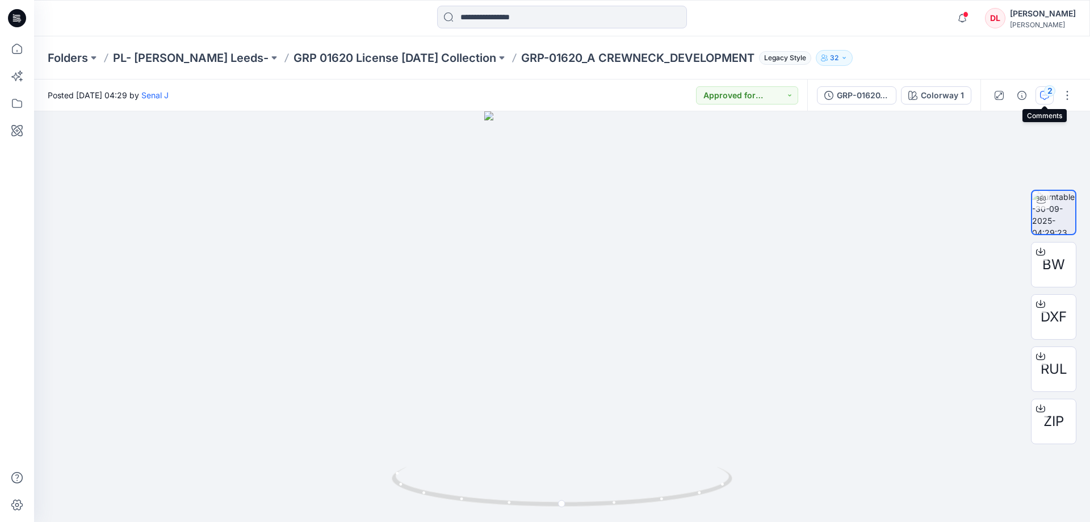
click at [1042, 100] on button "2" at bounding box center [1044, 95] width 18 height 18
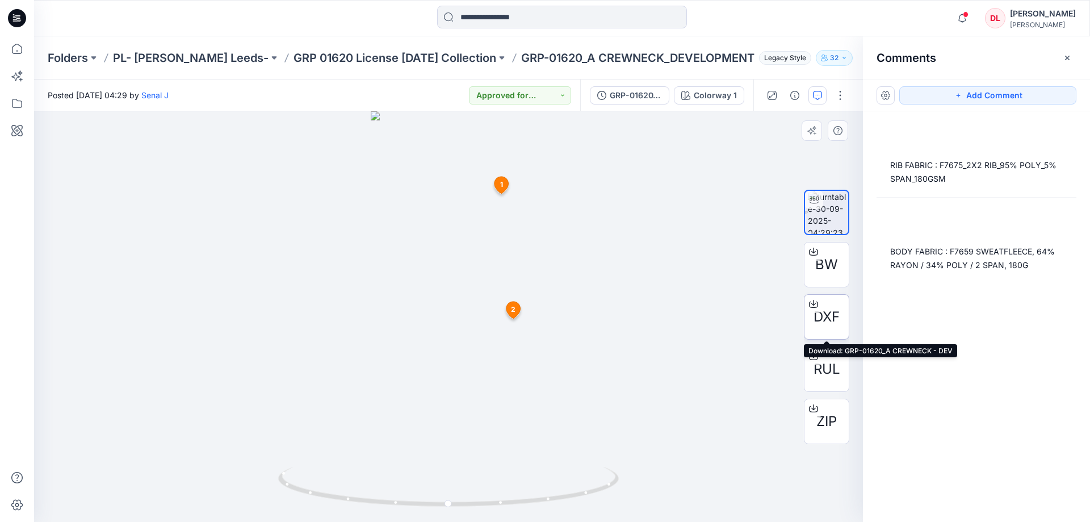
click at [826, 312] on span "DXF" at bounding box center [826, 316] width 26 height 20
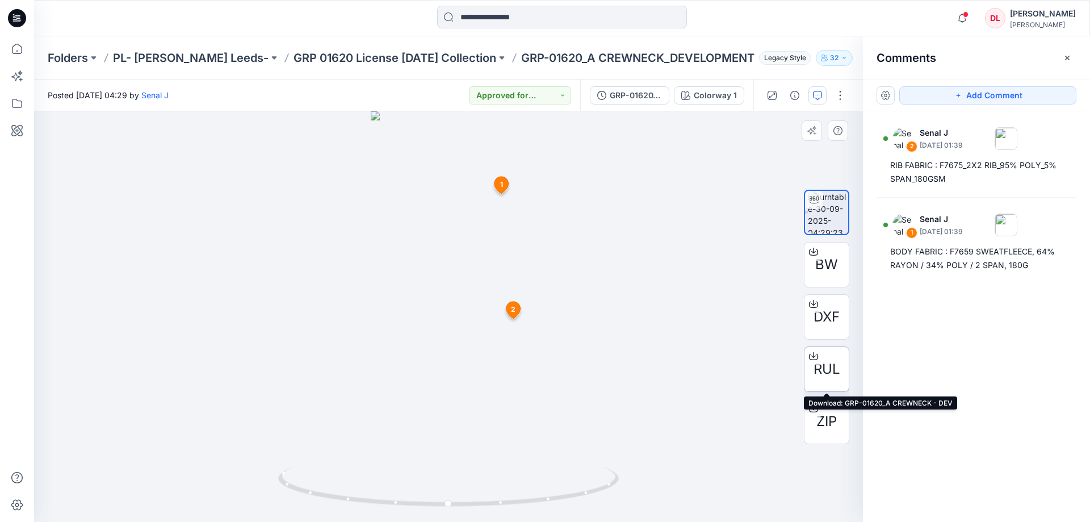
click at [824, 377] on span "RUL" at bounding box center [826, 369] width 27 height 20
click at [342, 58] on p "GRP 01620 License [DATE] Collection" at bounding box center [394, 58] width 203 height 16
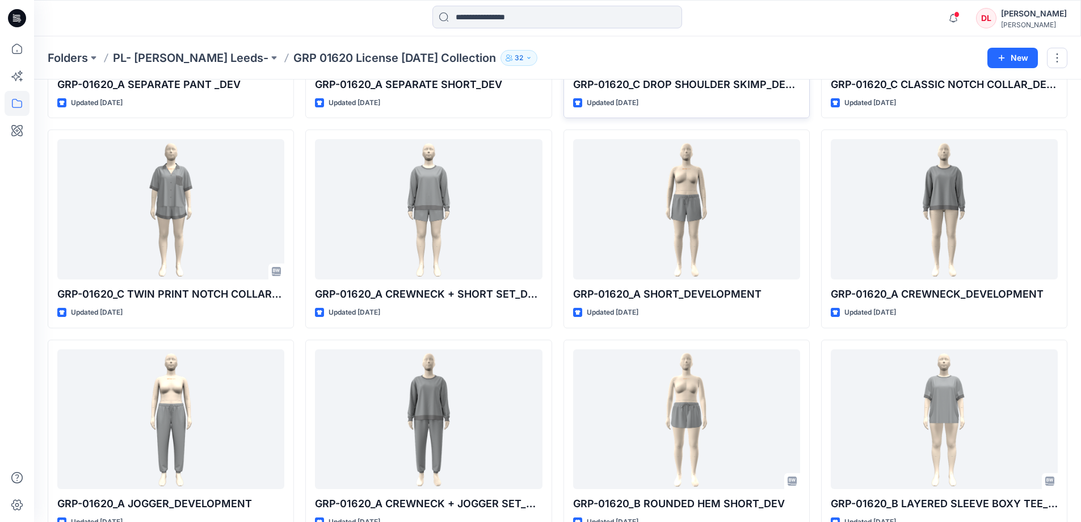
scroll to position [446, 0]
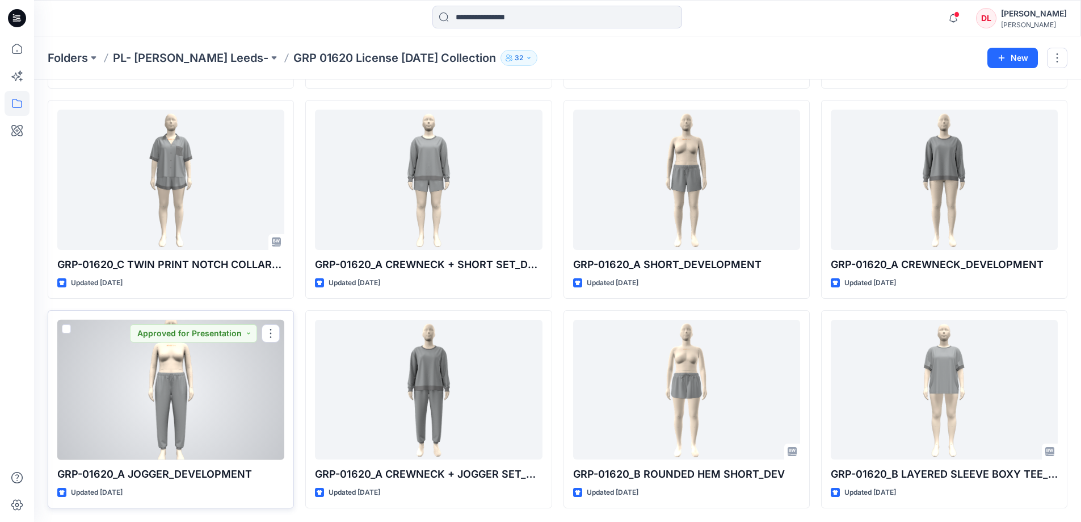
click at [184, 399] on div at bounding box center [170, 390] width 227 height 140
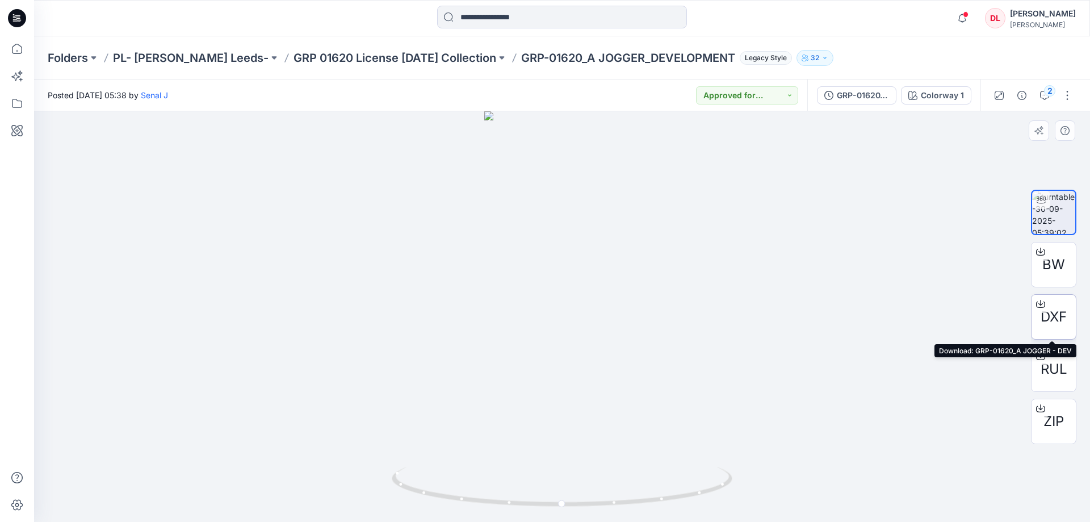
click at [1048, 317] on span "DXF" at bounding box center [1053, 316] width 26 height 20
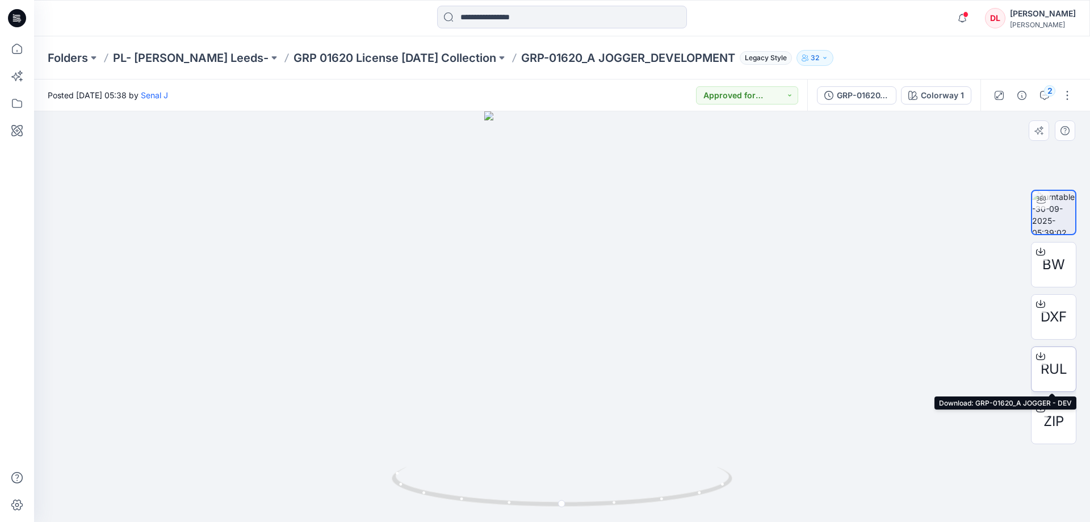
click at [1057, 379] on span "RUL" at bounding box center [1053, 369] width 27 height 20
click at [693, 205] on div at bounding box center [562, 316] width 1056 height 410
click at [1043, 100] on button "2" at bounding box center [1044, 95] width 18 height 18
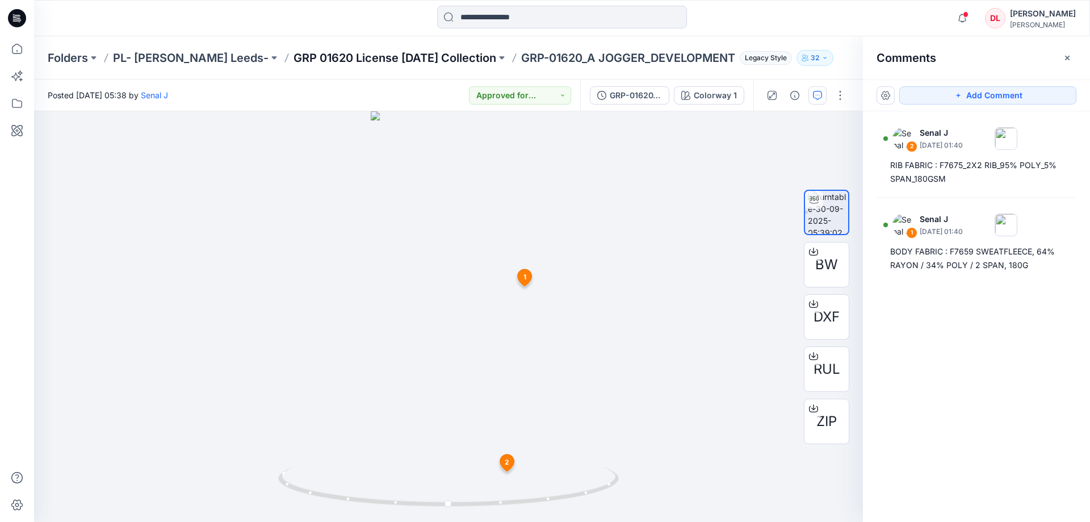
click at [308, 58] on p "GRP 01620 License Halloween Collection" at bounding box center [394, 58] width 203 height 16
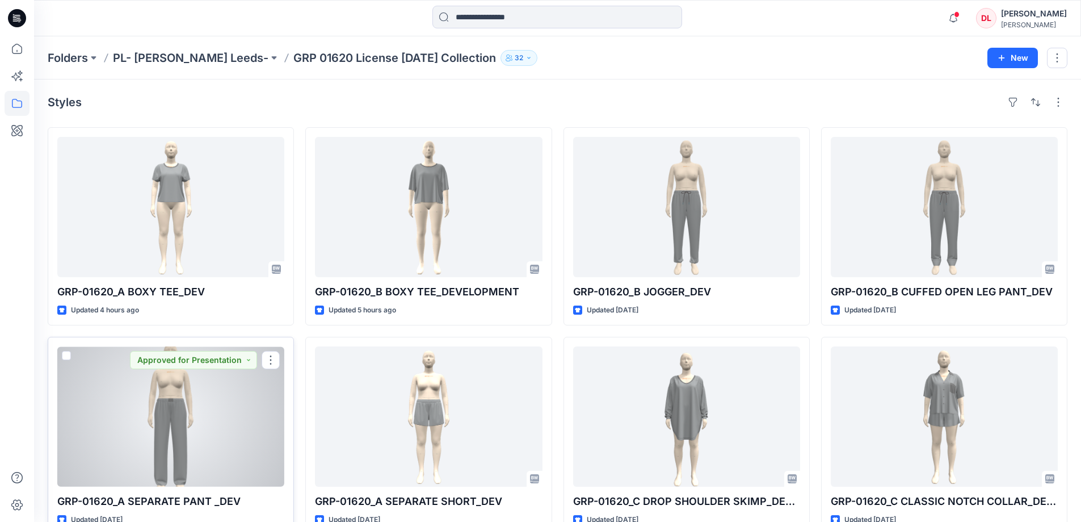
click at [178, 427] on div at bounding box center [170, 416] width 227 height 140
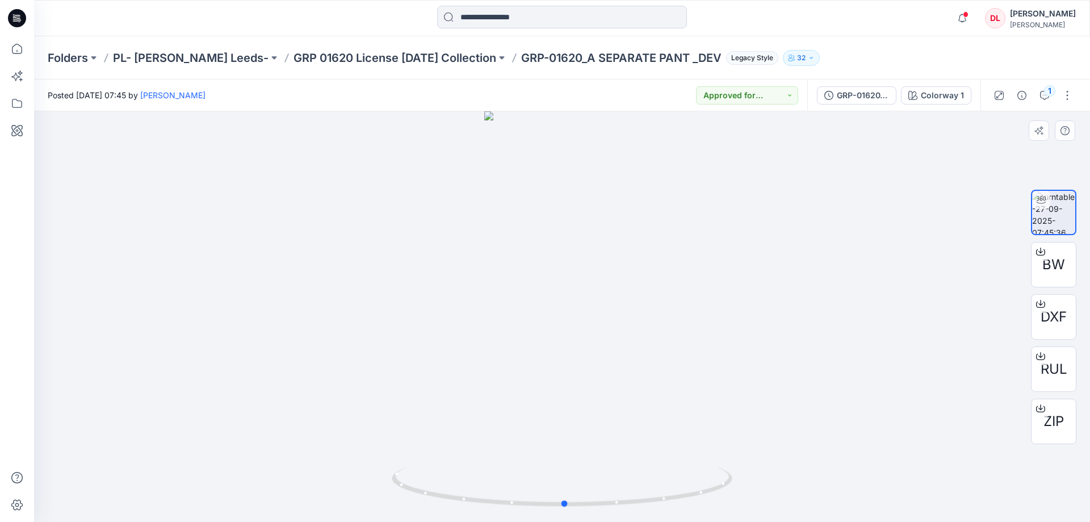
drag, startPoint x: 591, startPoint y: 326, endPoint x: 591, endPoint y: 296, distance: 30.6
click at [591, 296] on div at bounding box center [562, 316] width 1056 height 410
drag, startPoint x: 586, startPoint y: 316, endPoint x: 606, endPoint y: 190, distance: 128.1
click at [606, 190] on img at bounding box center [561, 183] width 263 height 678
drag, startPoint x: 604, startPoint y: 210, endPoint x: 607, endPoint y: 196, distance: 13.9
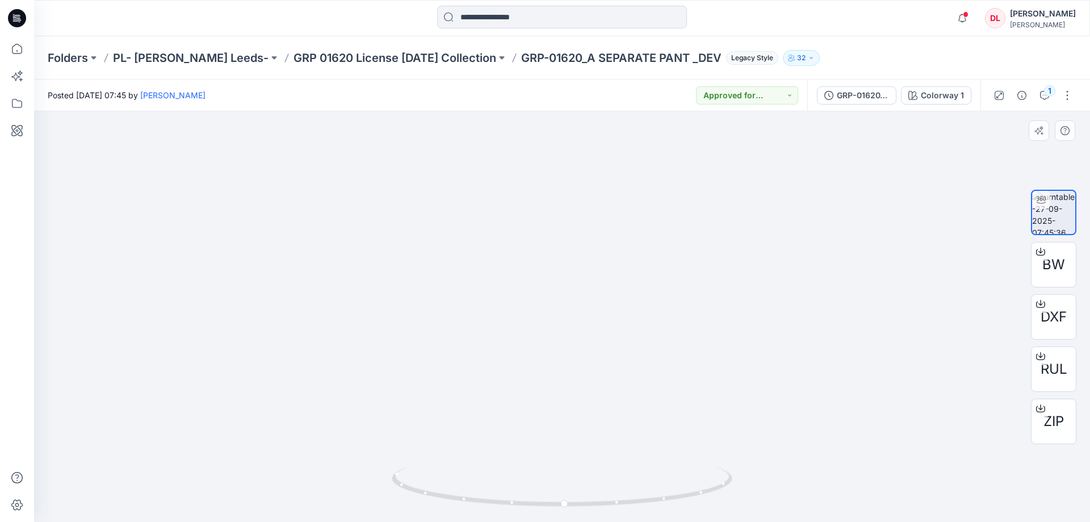
click at [607, 196] on img at bounding box center [561, 203] width 241 height 638
click at [1043, 100] on button "1" at bounding box center [1044, 95] width 18 height 18
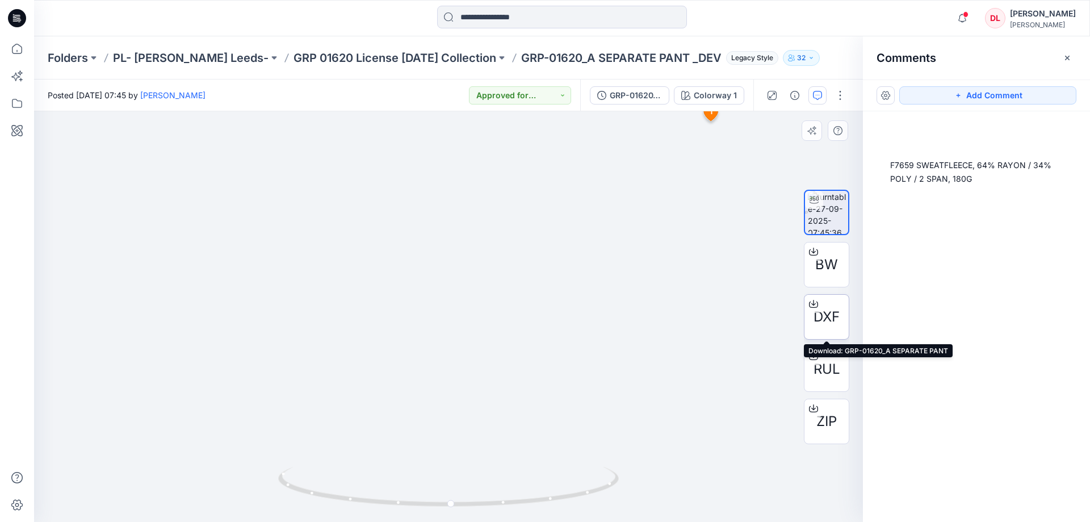
click at [828, 314] on span "DXF" at bounding box center [826, 316] width 26 height 20
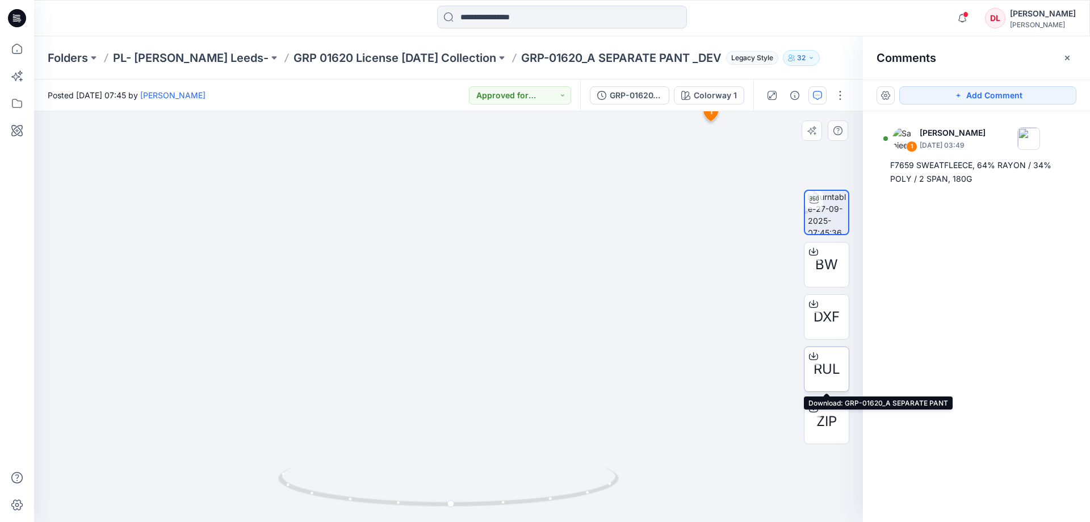
click at [821, 374] on span "RUL" at bounding box center [826, 369] width 27 height 20
click at [314, 61] on p "GRP 01620 License [DATE] Collection" at bounding box center [394, 58] width 203 height 16
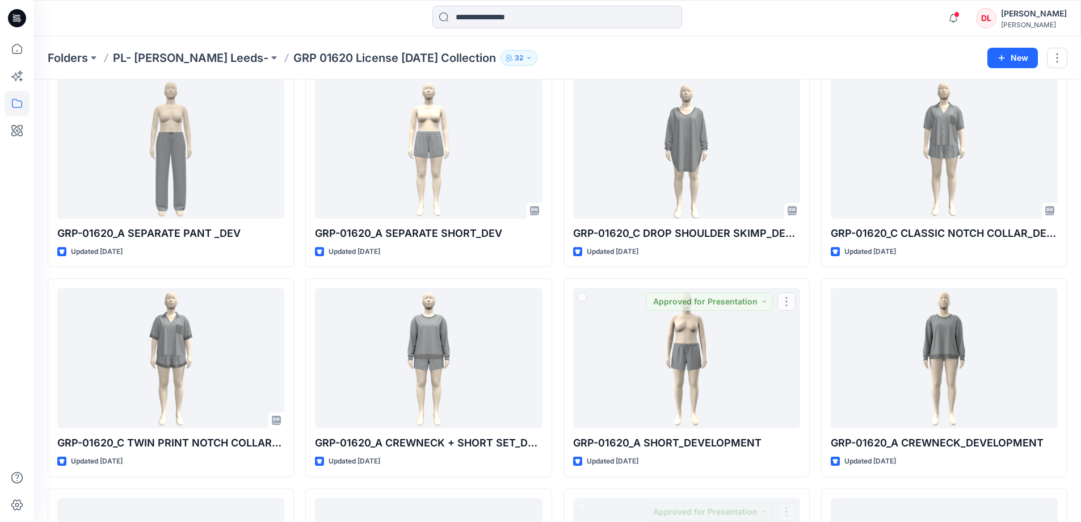
scroll to position [162, 0]
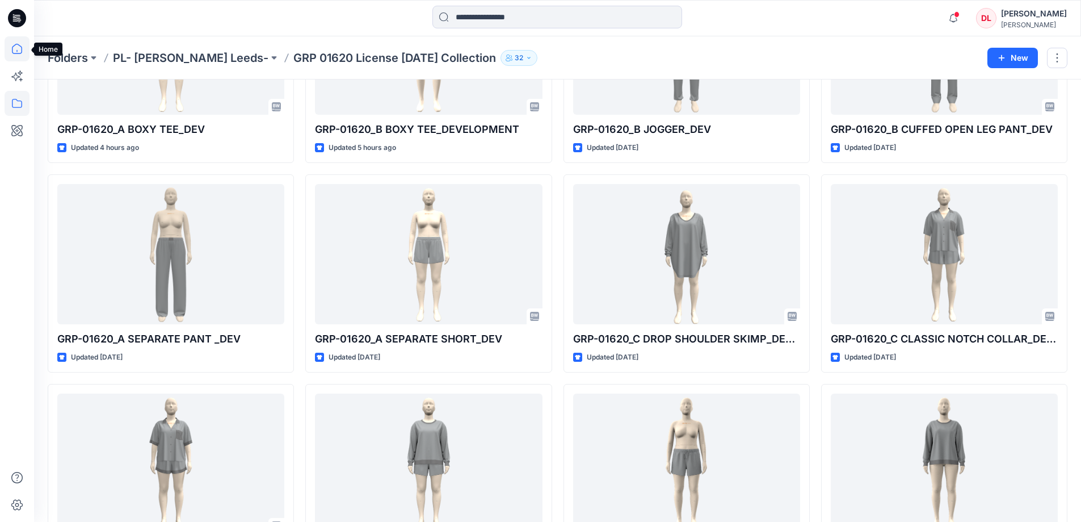
click at [9, 48] on icon at bounding box center [17, 48] width 25 height 25
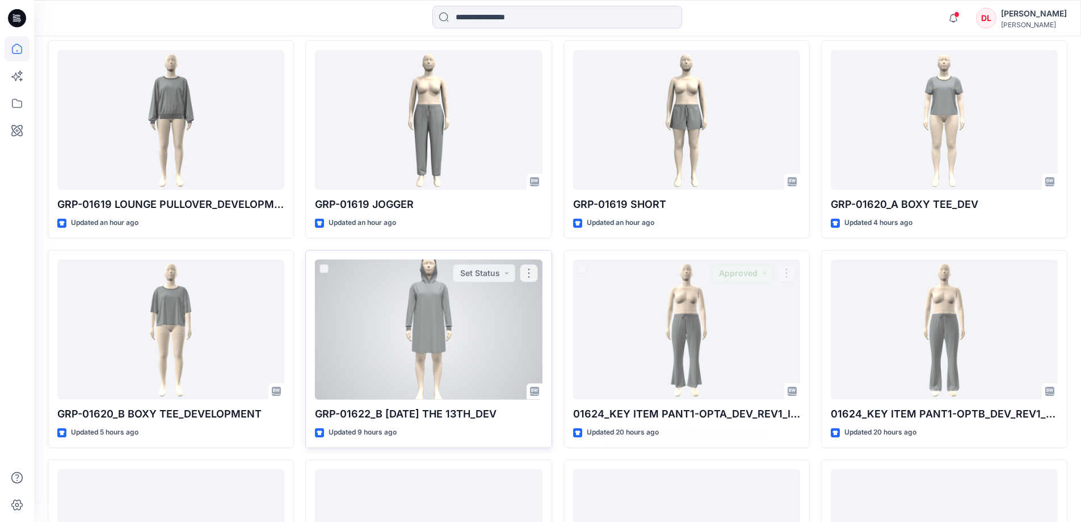
scroll to position [341, 0]
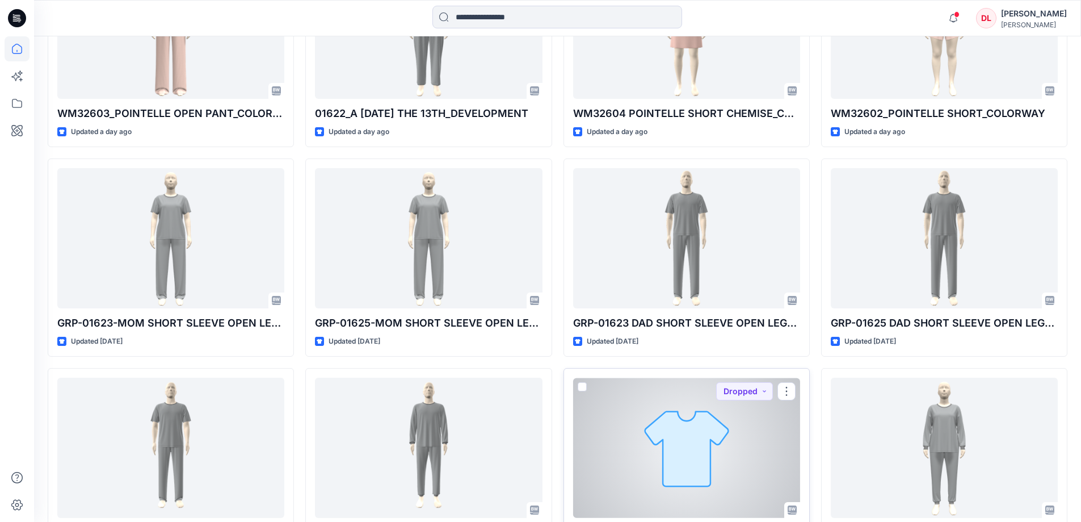
scroll to position [851, 0]
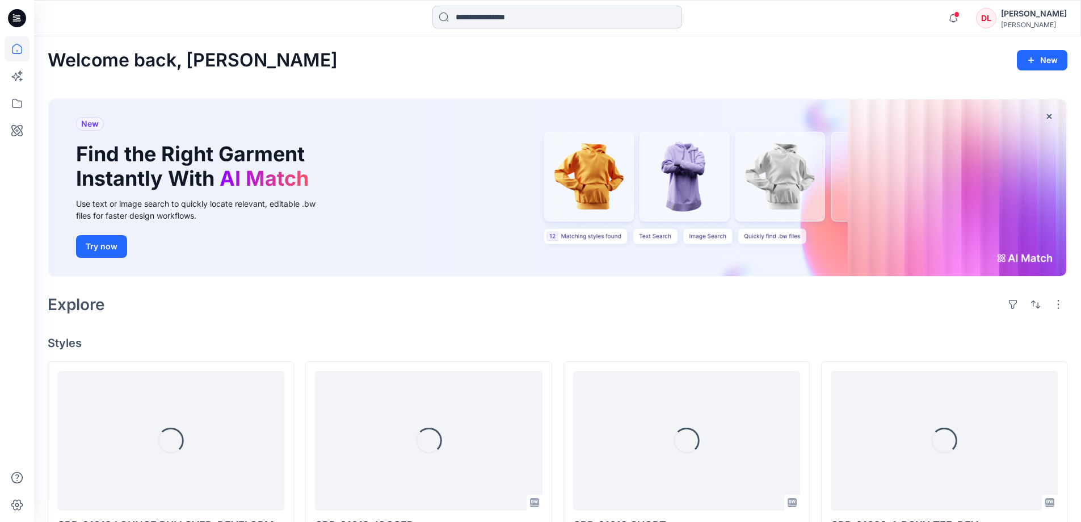
click at [470, 16] on input at bounding box center [557, 17] width 250 height 23
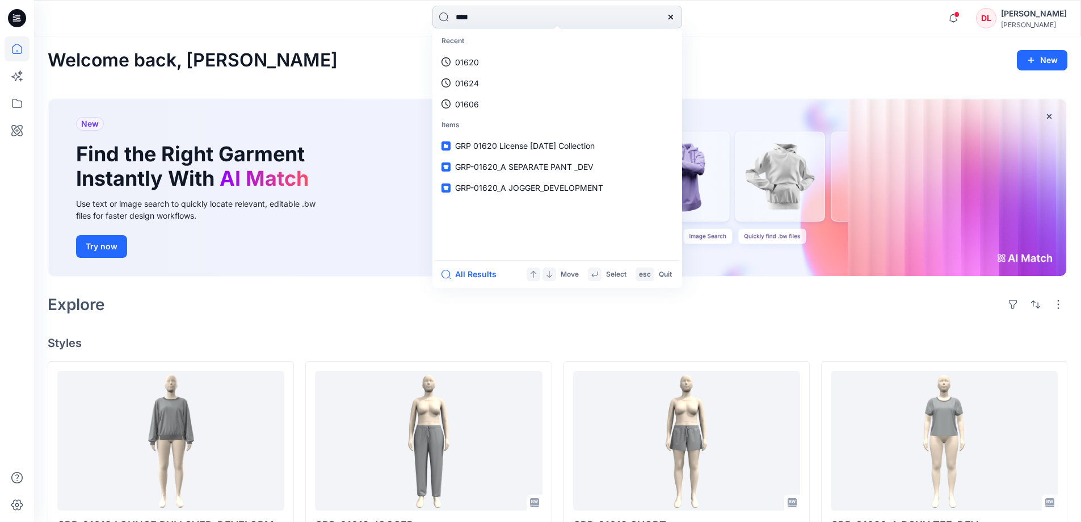
type input "*****"
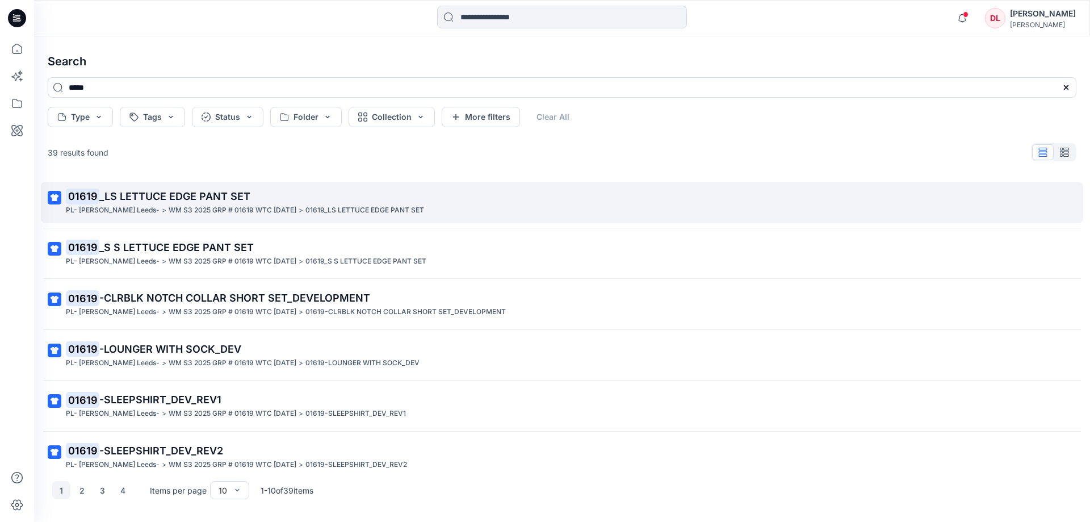
click at [149, 198] on span "_LS LETTUCE EDGE PANT SET" at bounding box center [174, 196] width 151 height 12
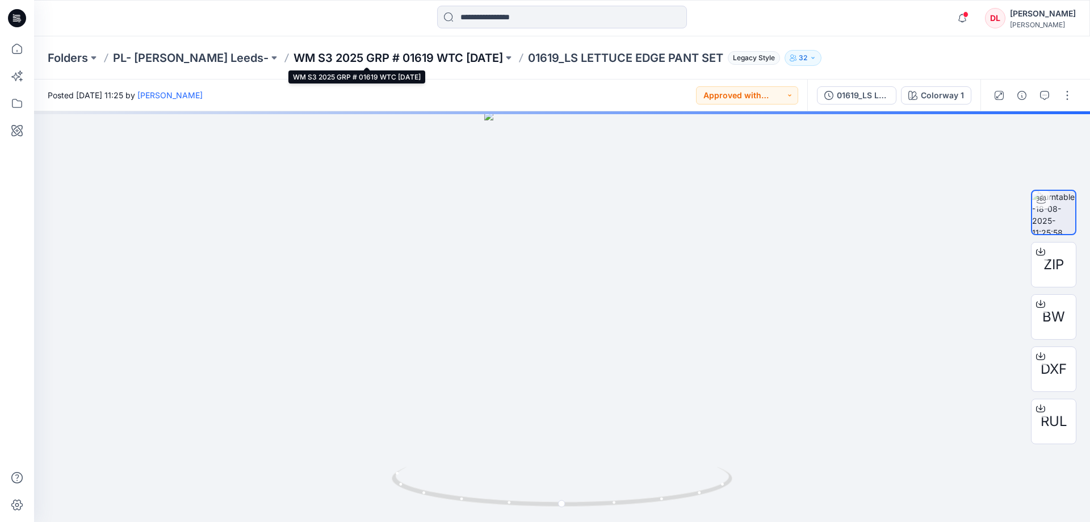
click at [369, 59] on p "WM S3 2025 GRP # 01619 WTC [DATE]" at bounding box center [397, 58] width 209 height 16
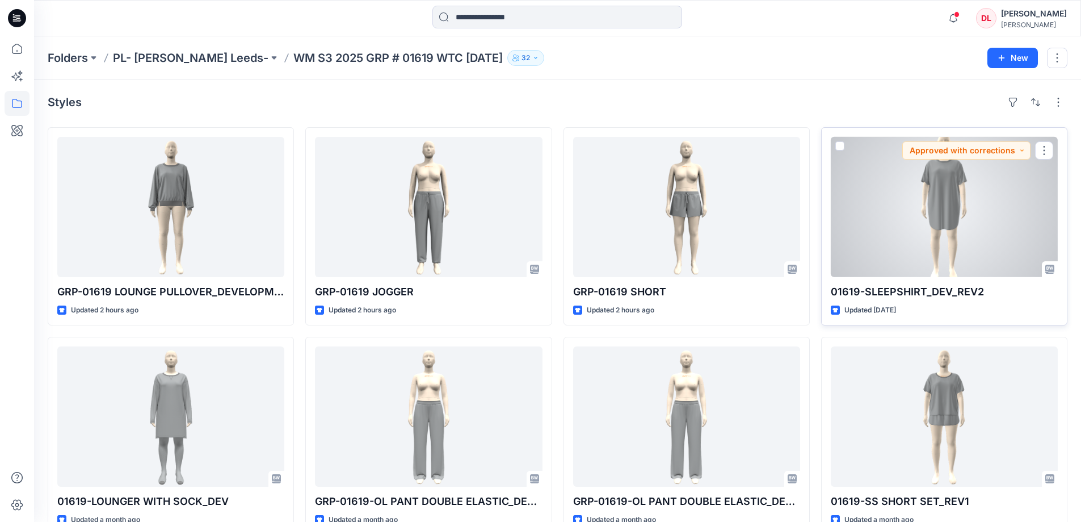
click at [965, 246] on div at bounding box center [944, 207] width 227 height 140
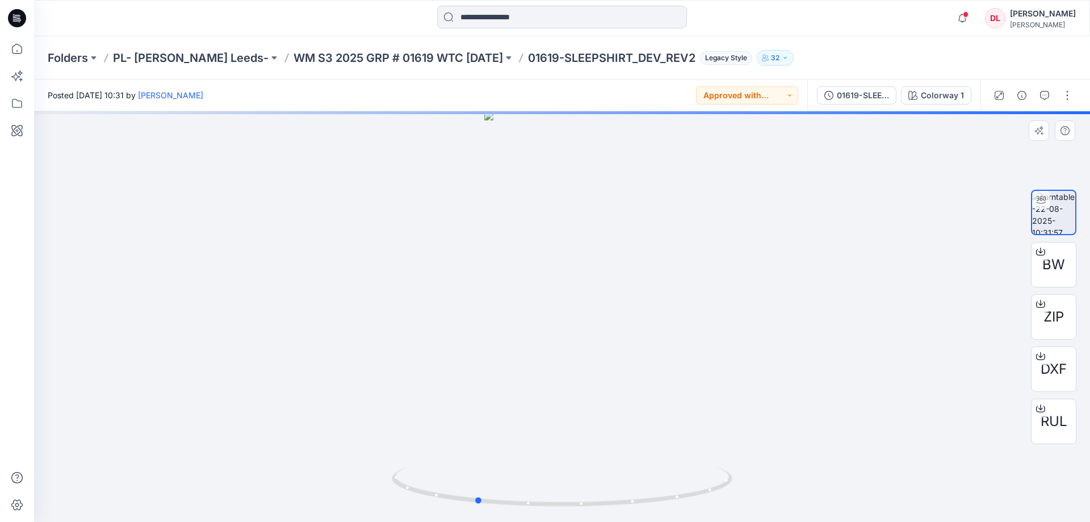
drag, startPoint x: 639, startPoint y: 507, endPoint x: 526, endPoint y: 317, distance: 221.0
click at [553, 509] on div at bounding box center [562, 316] width 1056 height 410
click at [351, 54] on p "WM S3 2025 GRP # 01619 WTC [DATE]" at bounding box center [397, 58] width 209 height 16
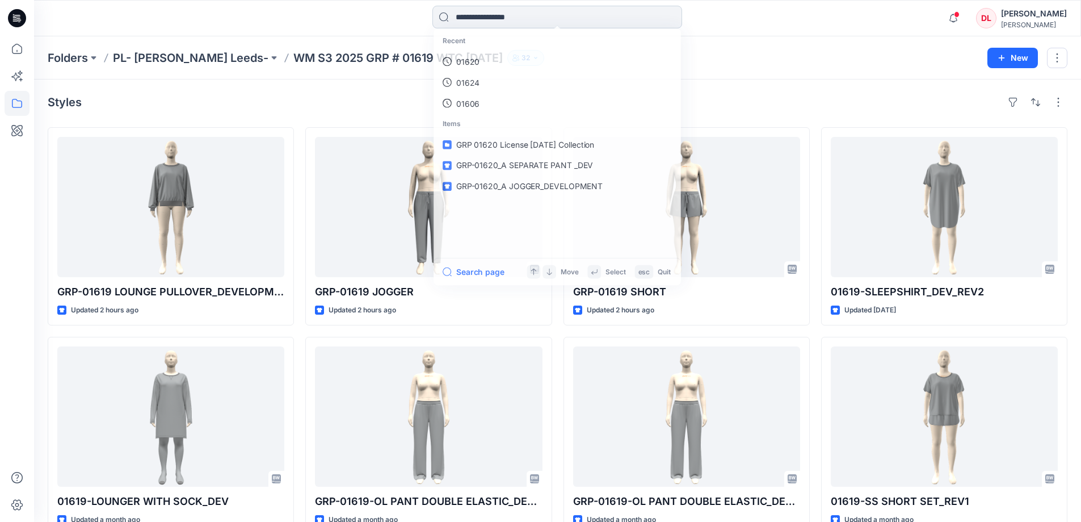
click at [471, 20] on input at bounding box center [557, 17] width 250 height 23
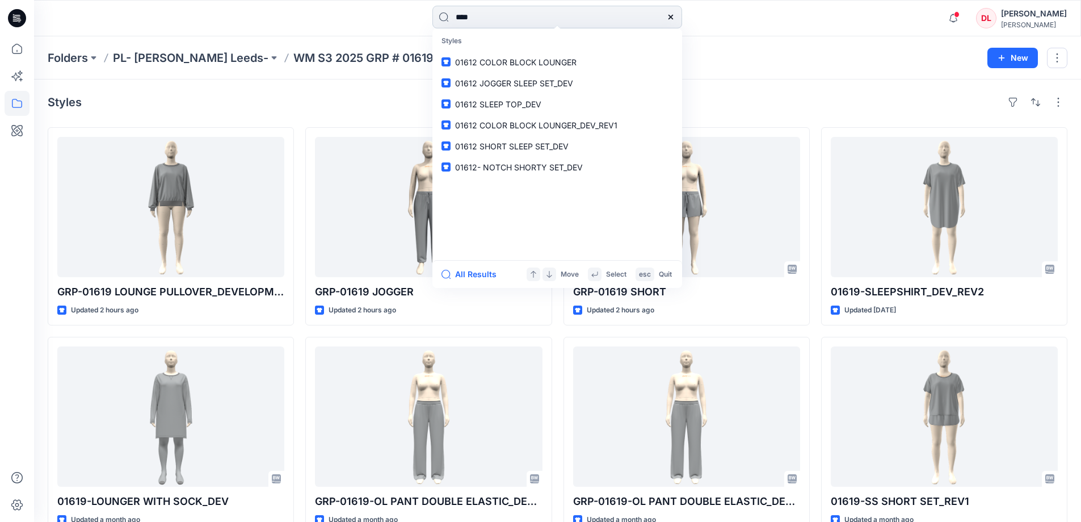
type input "*****"
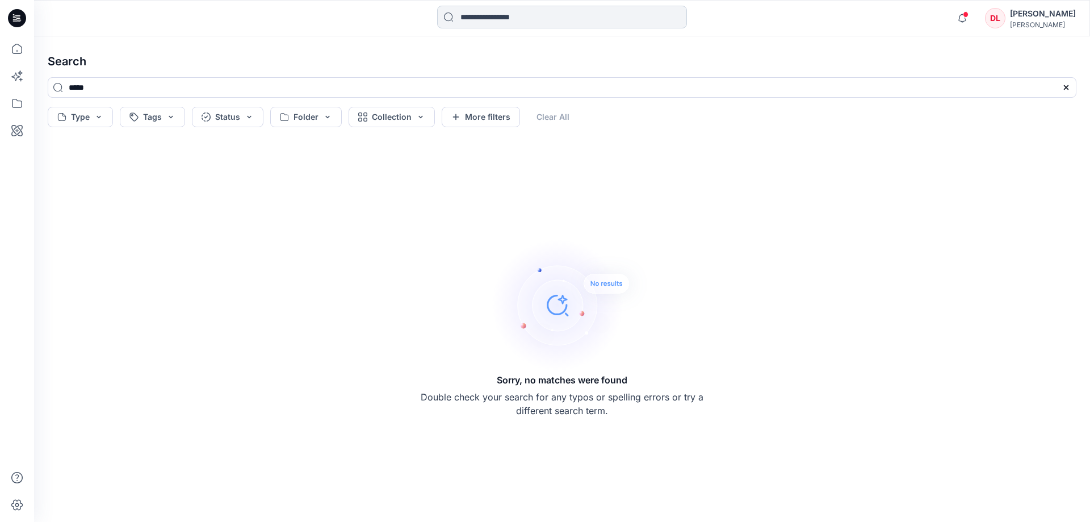
click at [499, 12] on input at bounding box center [562, 17] width 250 height 23
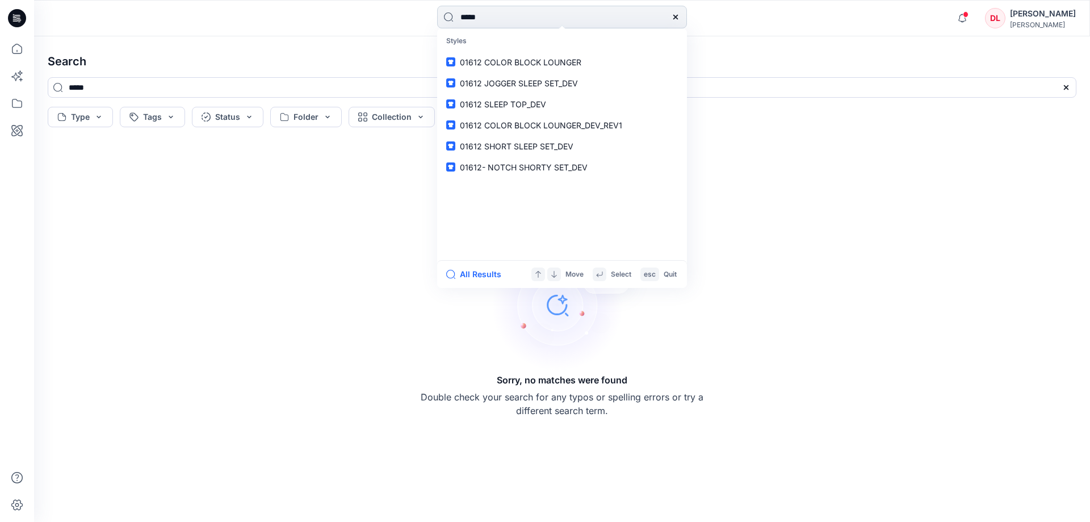
type input "*****"
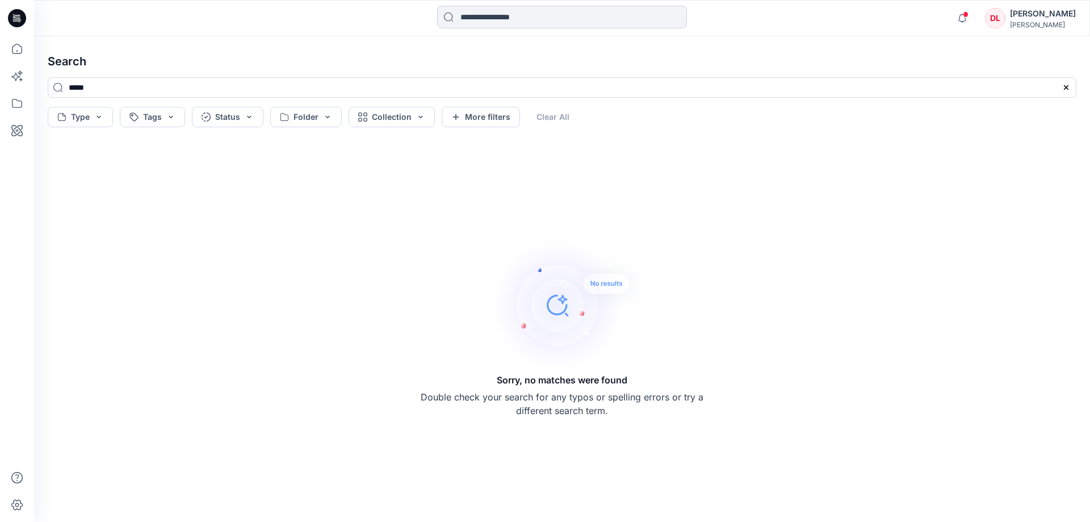
click at [482, 11] on input at bounding box center [562, 17] width 250 height 23
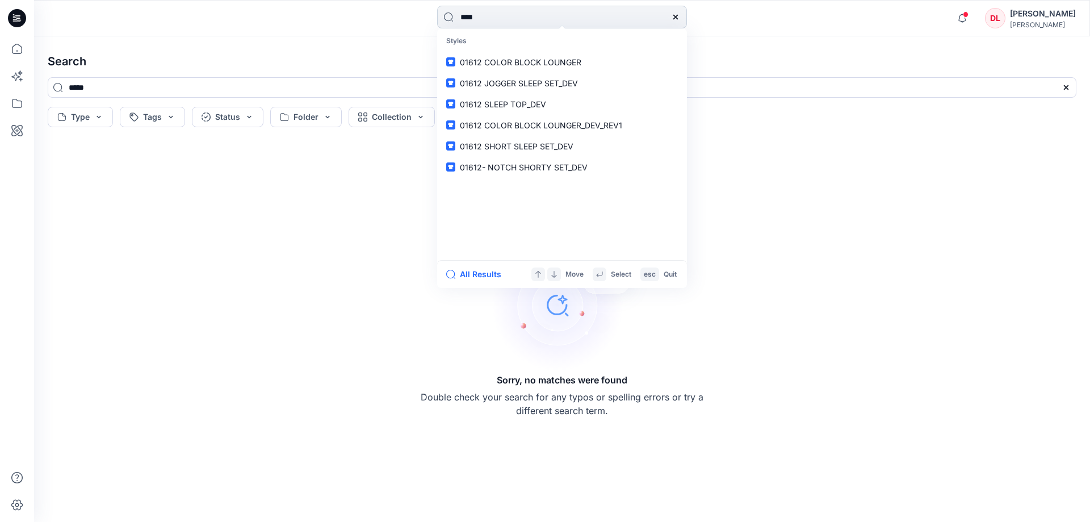
type input "*****"
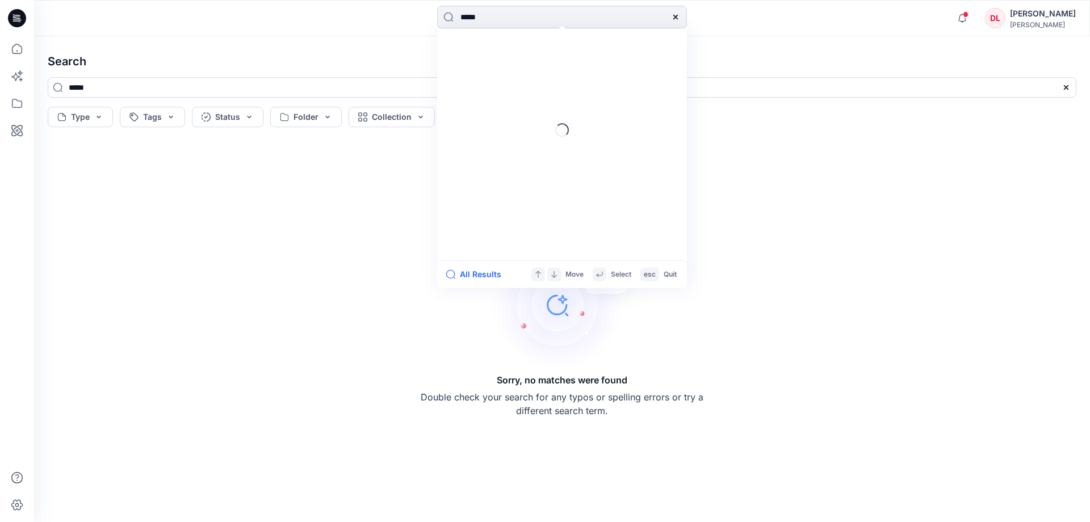
type input "*****"
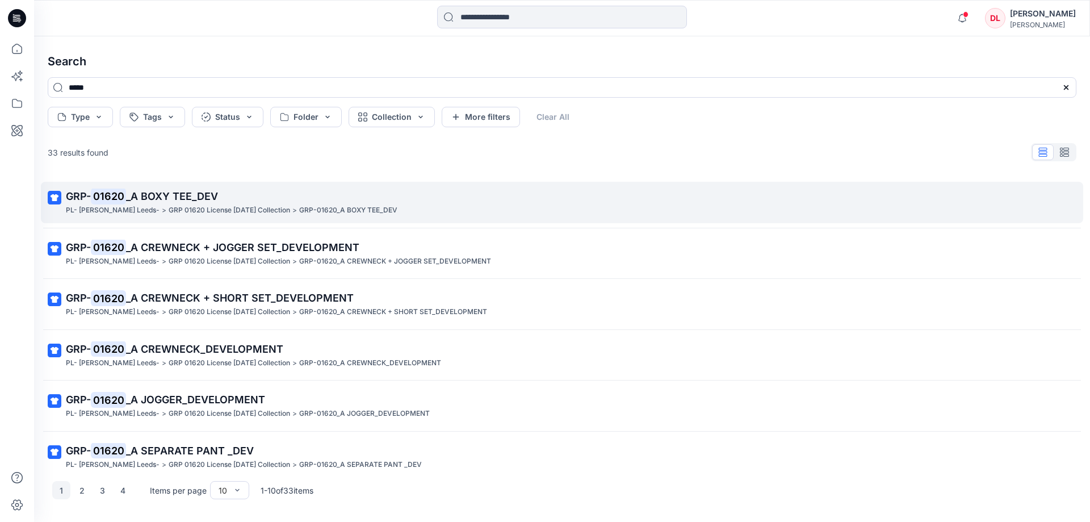
click at [162, 191] on span "_A BOXY TEE_DEV" at bounding box center [172, 196] width 92 height 12
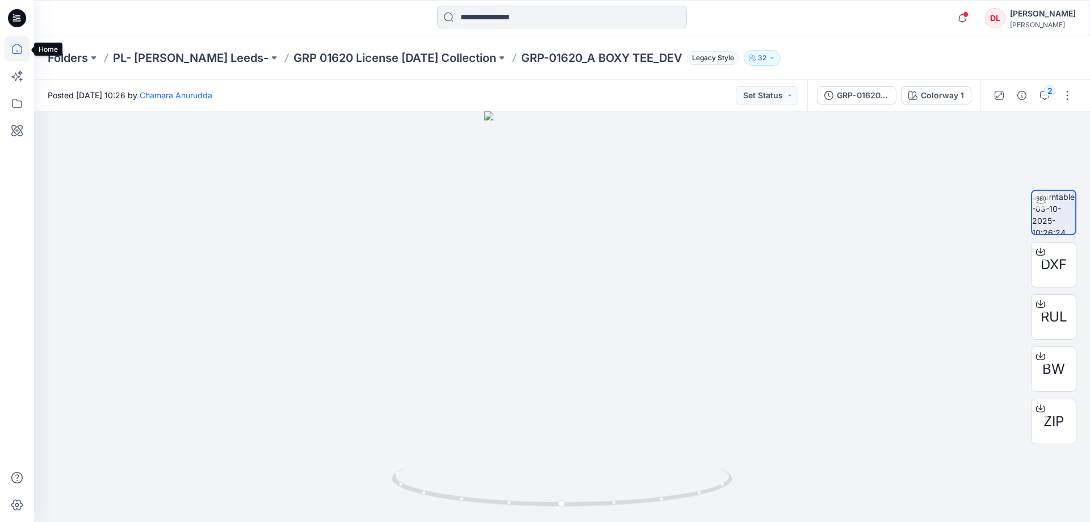
click at [15, 52] on icon at bounding box center [17, 48] width 25 height 25
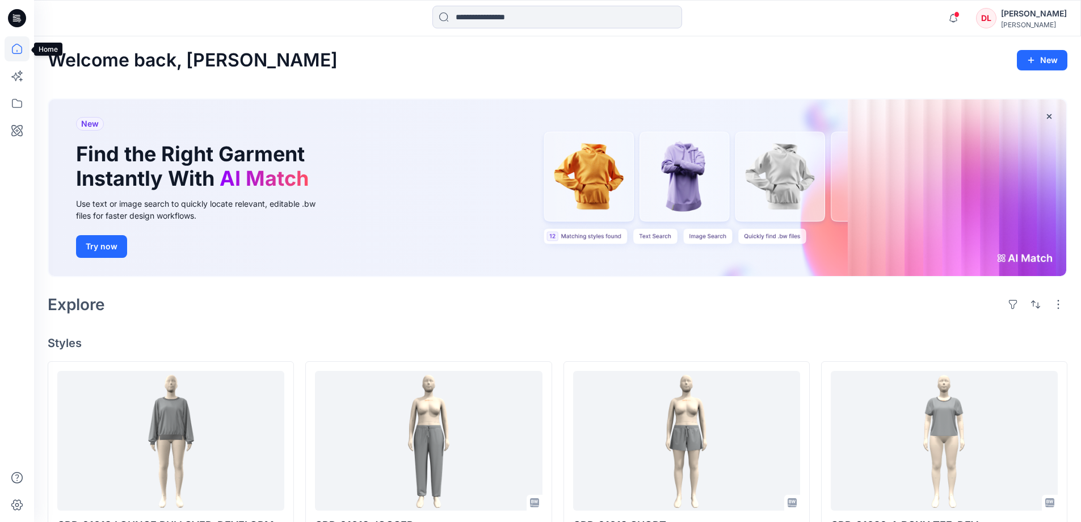
click at [15, 51] on icon at bounding box center [17, 48] width 25 height 25
click at [574, 19] on input at bounding box center [557, 17] width 250 height 23
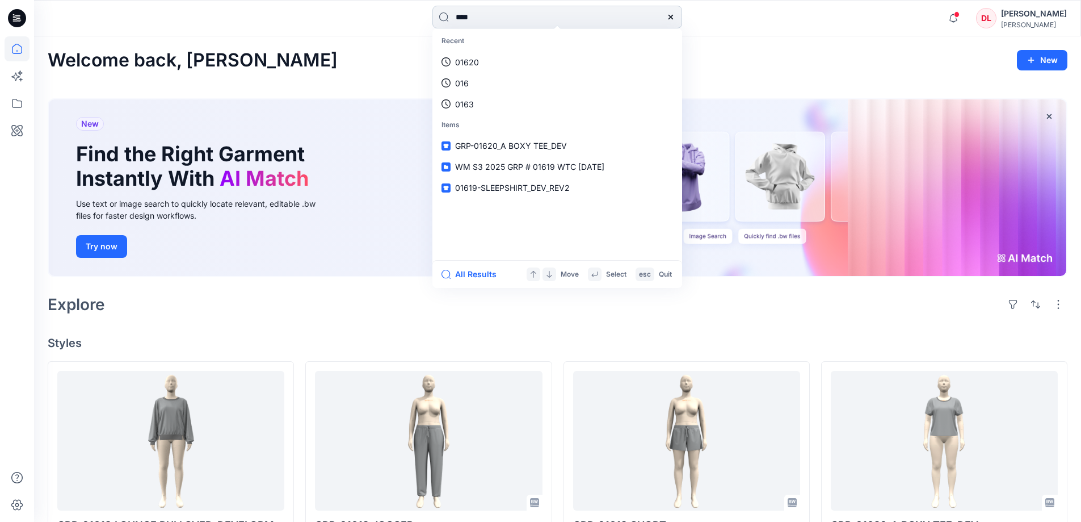
type input "*****"
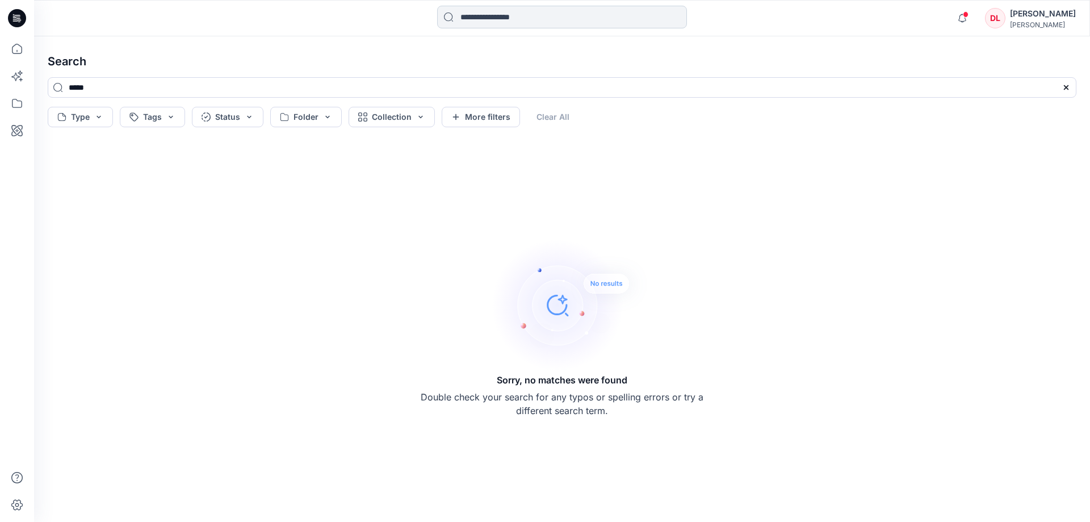
click at [471, 16] on input at bounding box center [562, 17] width 250 height 23
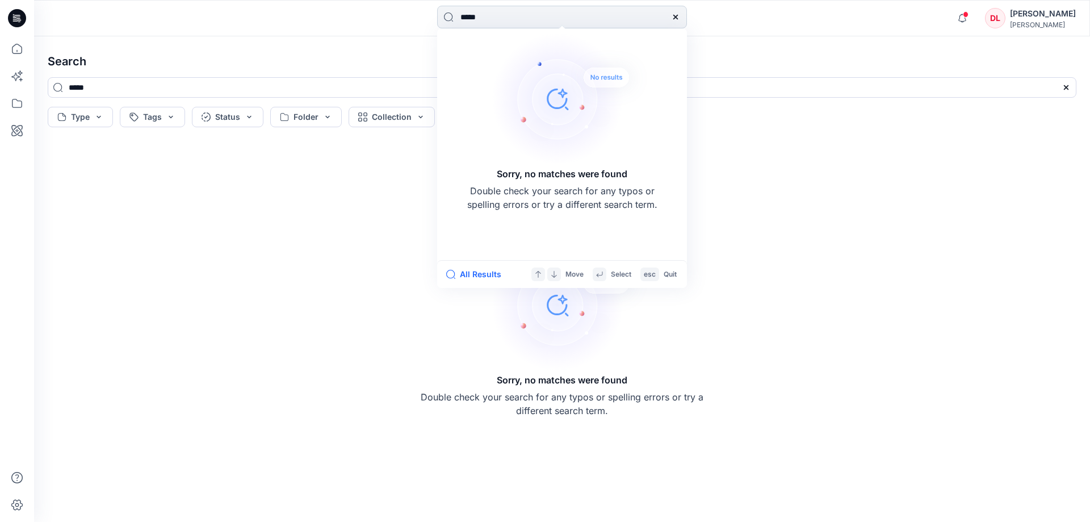
click at [469, 18] on input "*****" at bounding box center [562, 17] width 250 height 23
type input "*****"
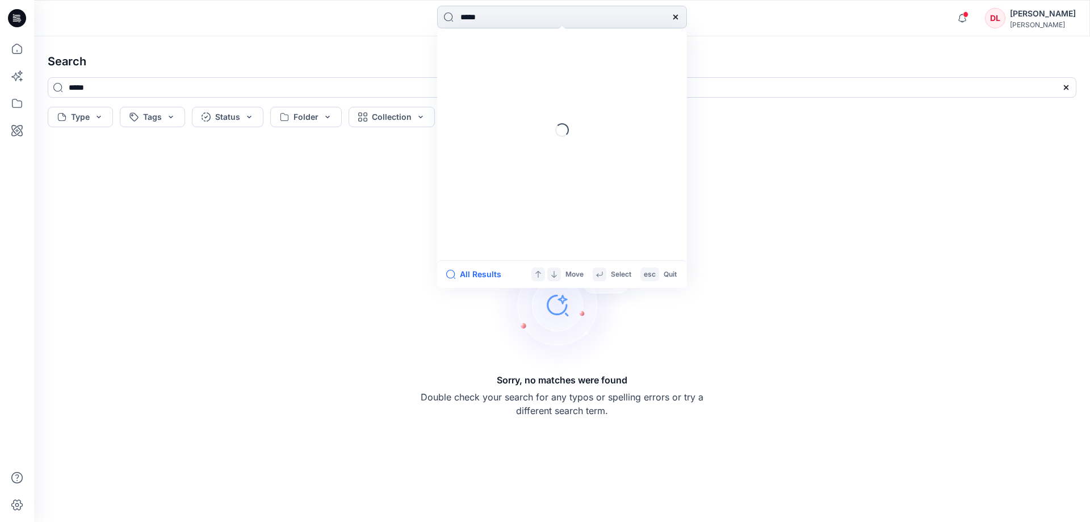
click at [492, 18] on input "*****" at bounding box center [562, 17] width 250 height 23
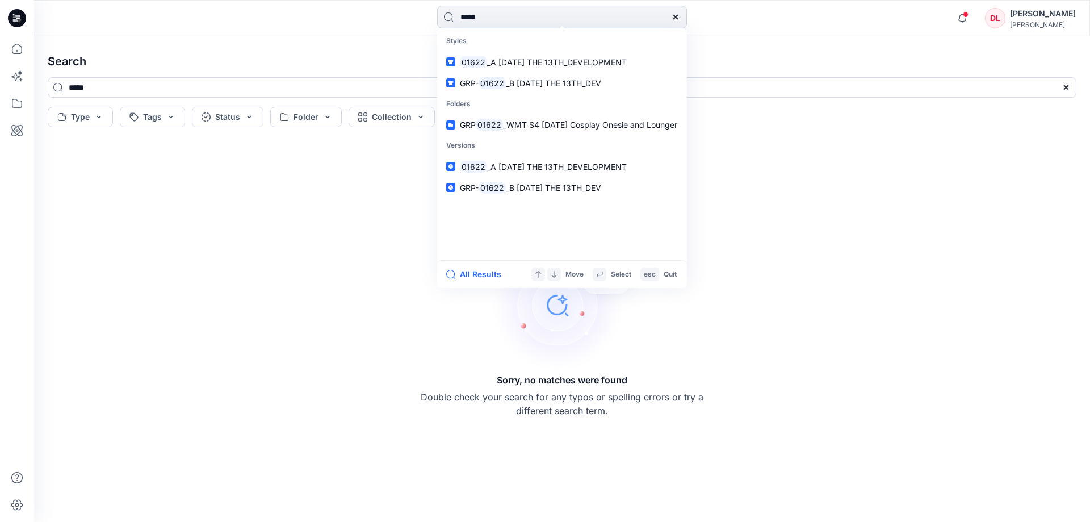
type input "*****"
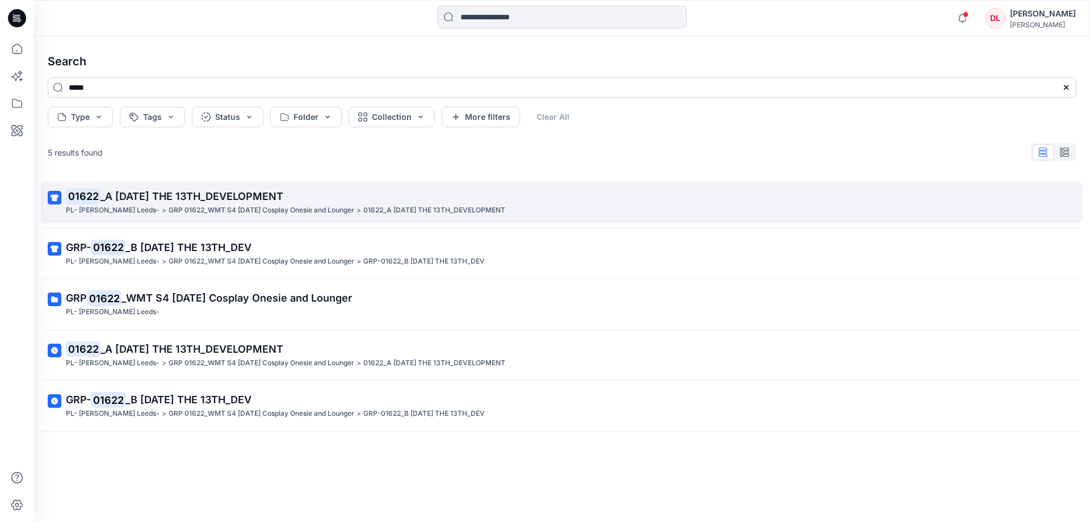
click at [217, 195] on span "_A FRIDAY THE 13TH_DEVELOPMENT" at bounding box center [191, 196] width 183 height 12
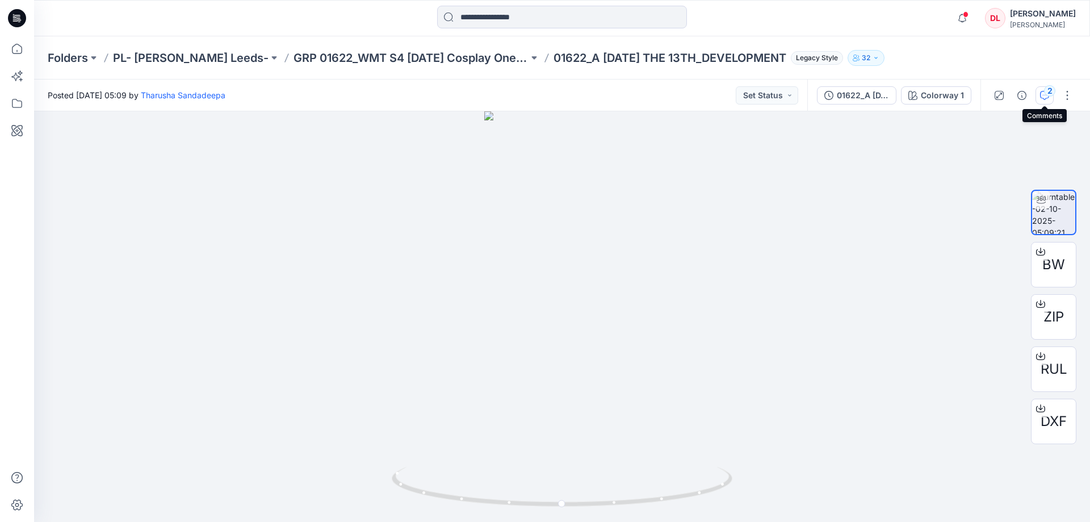
click at [1042, 95] on icon "button" at bounding box center [1044, 95] width 9 height 9
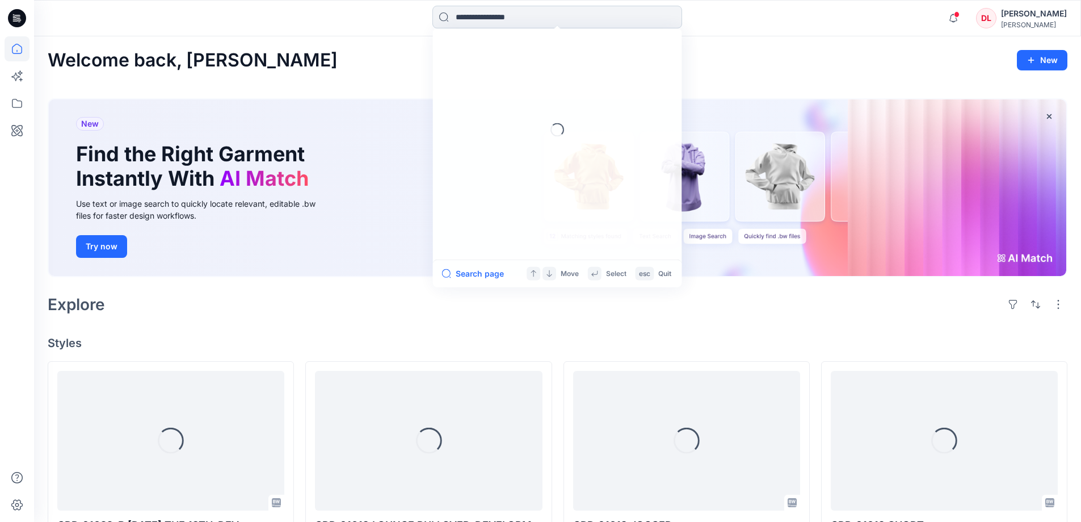
click at [477, 16] on input at bounding box center [557, 17] width 250 height 23
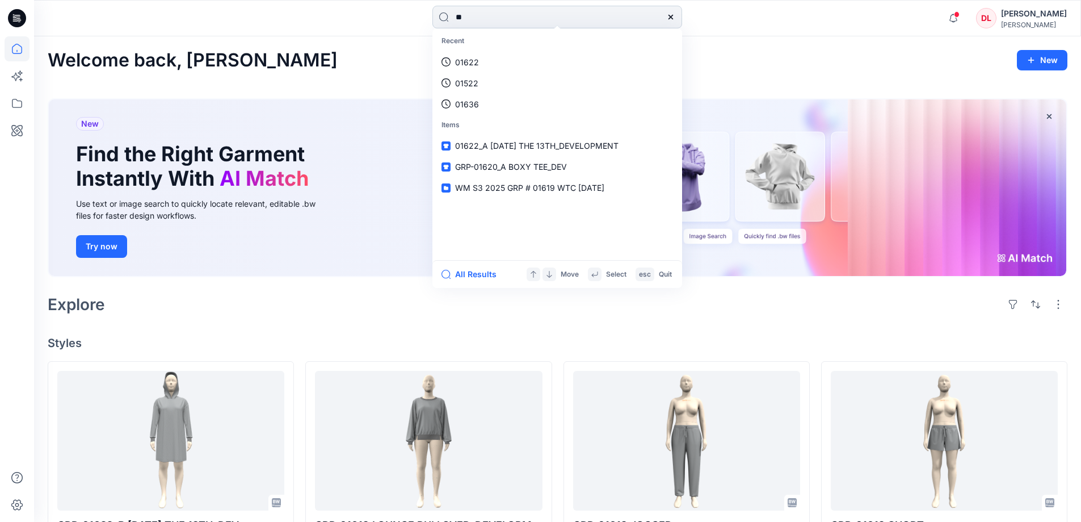
click at [480, 19] on input "**" at bounding box center [557, 17] width 250 height 23
type input "*****"
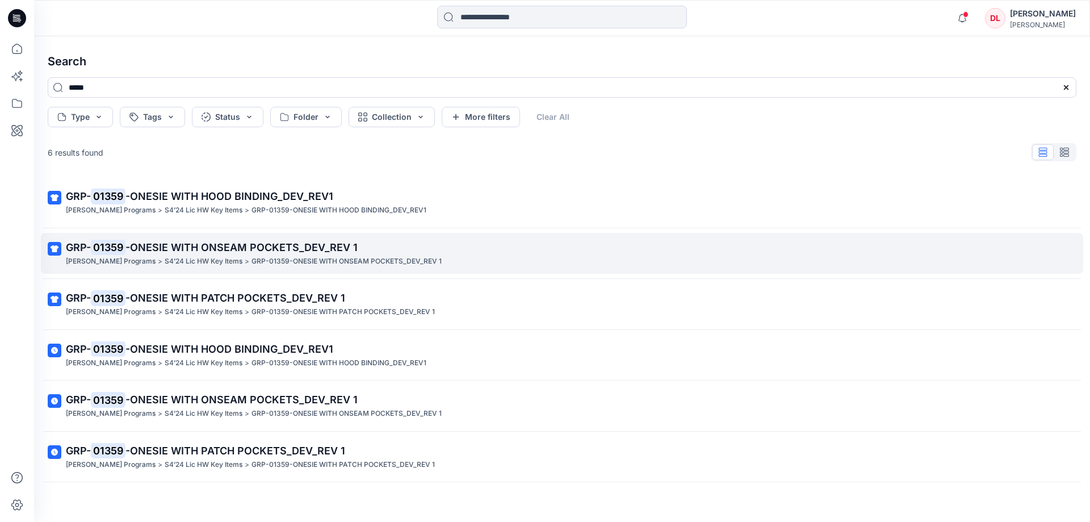
click at [229, 261] on p "S4’24 Lic HW Key Items" at bounding box center [204, 261] width 78 height 12
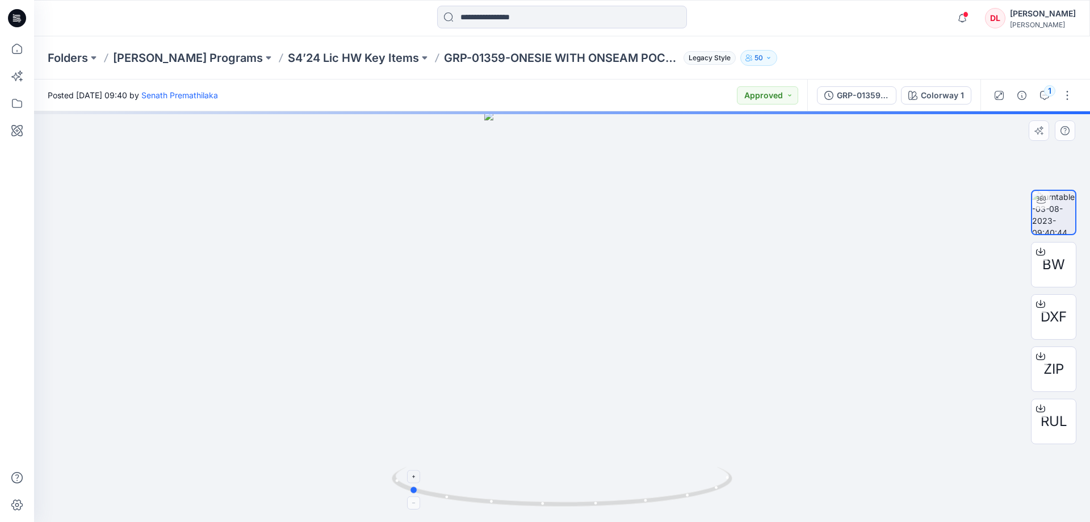
drag, startPoint x: 641, startPoint y: 506, endPoint x: 488, endPoint y: 482, distance: 155.2
click at [488, 482] on icon at bounding box center [563, 488] width 343 height 43
drag, startPoint x: 544, startPoint y: 192, endPoint x: 523, endPoint y: 334, distance: 142.9
click at [523, 334] on img at bounding box center [562, 256] width 349 height 532
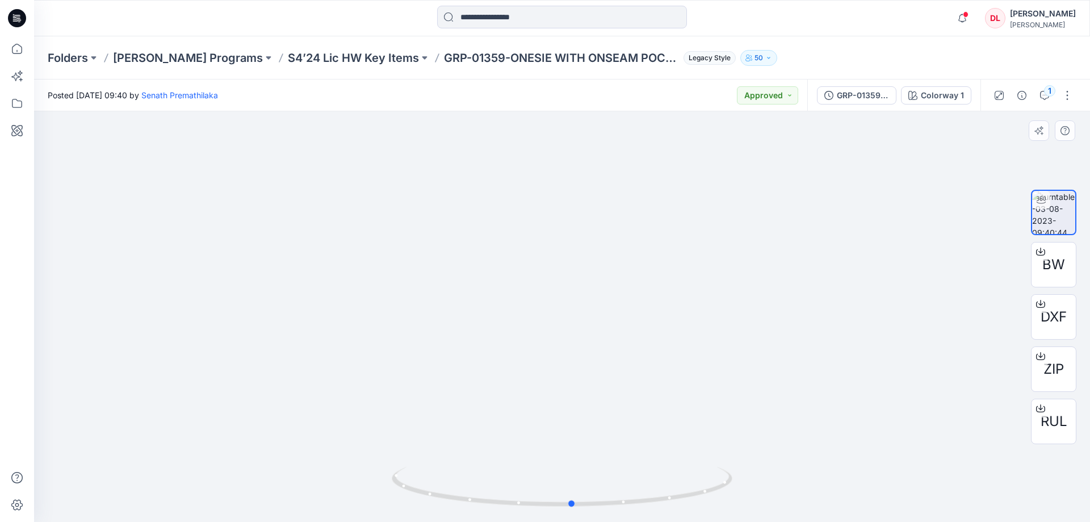
drag, startPoint x: 682, startPoint y: 499, endPoint x: 505, endPoint y: 465, distance: 180.4
click at [505, 465] on div at bounding box center [562, 493] width 341 height 57
click at [345, 56] on p "S4’24 Lic HW Key Items" at bounding box center [353, 58] width 131 height 16
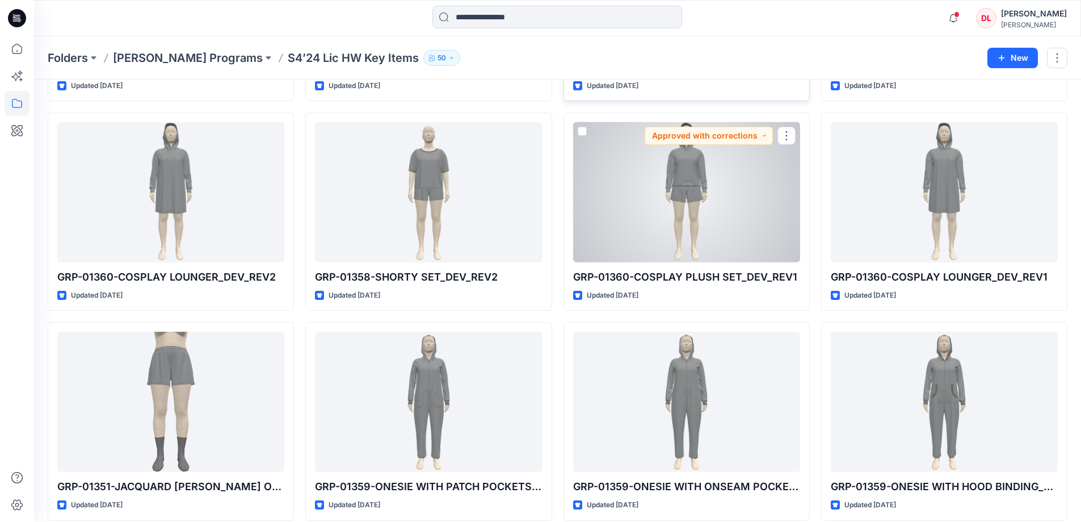
scroll to position [1303, 0]
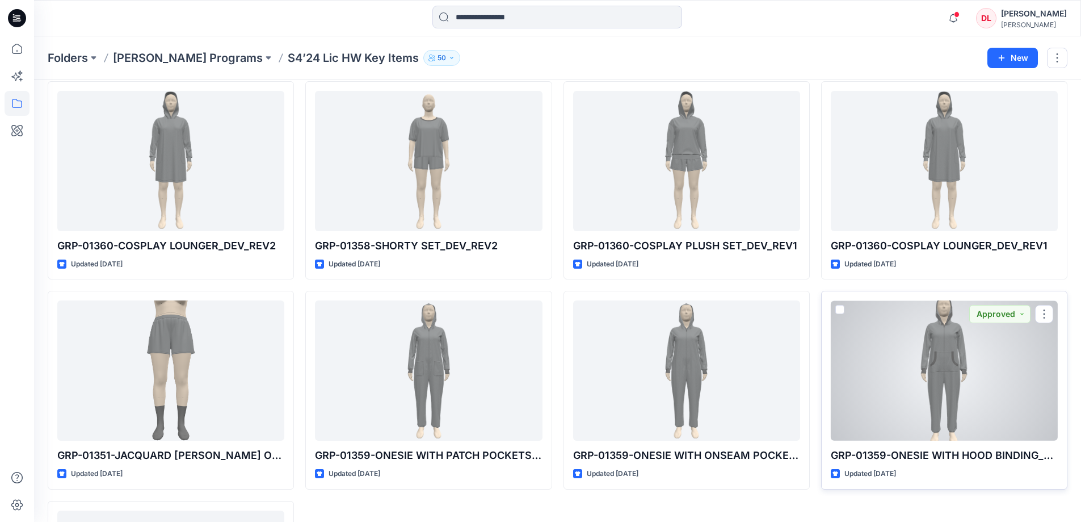
click at [947, 379] on div at bounding box center [944, 370] width 227 height 140
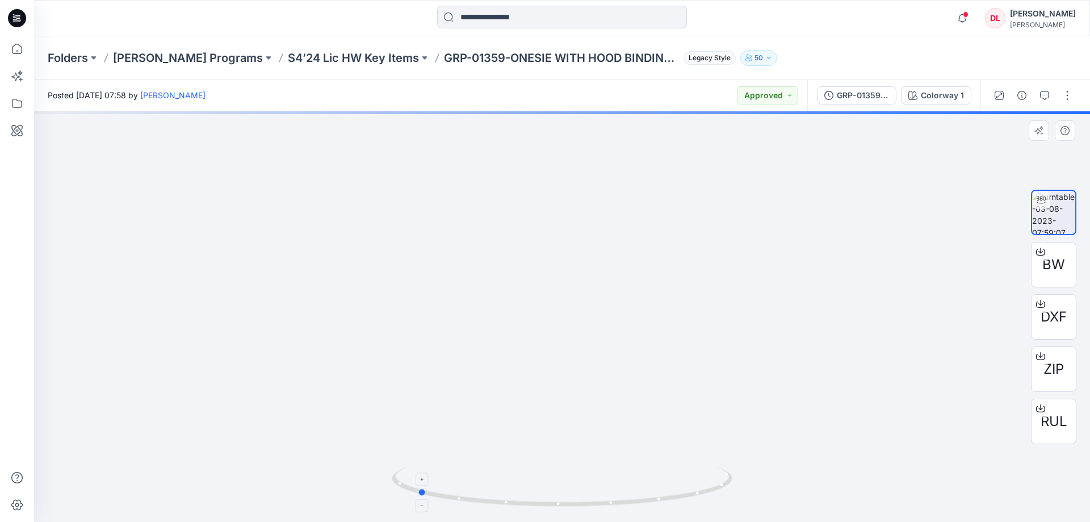
drag, startPoint x: 641, startPoint y: 506, endPoint x: 496, endPoint y: 489, distance: 145.7
click at [496, 489] on icon at bounding box center [563, 488] width 343 height 43
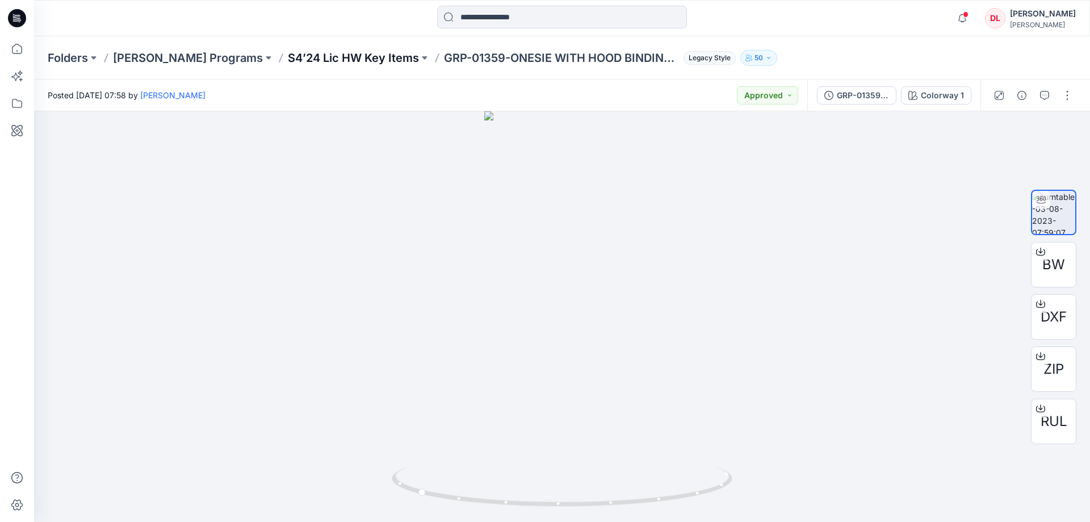
click at [358, 60] on p "S4’24 Lic HW Key Items" at bounding box center [353, 58] width 131 height 16
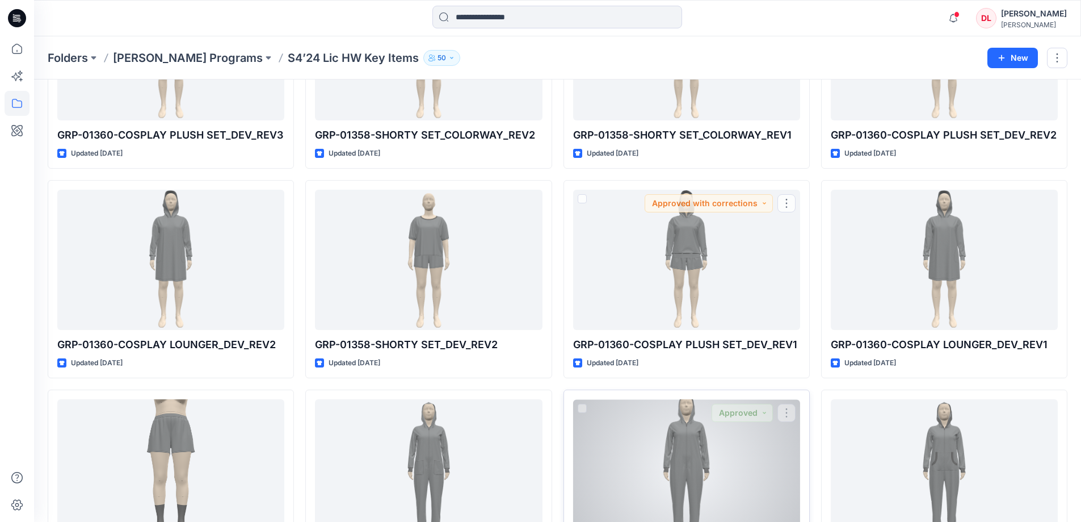
scroll to position [1362, 0]
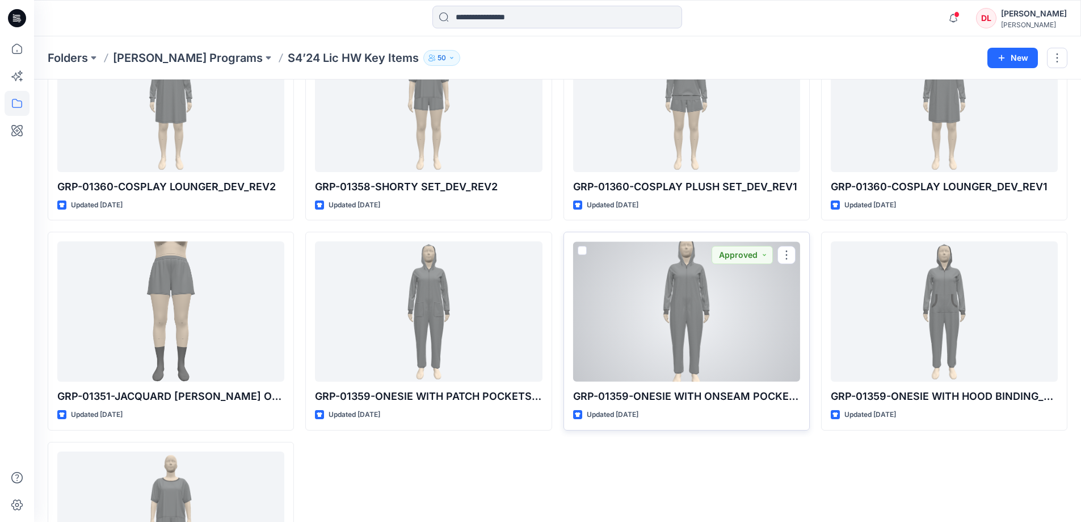
click at [682, 327] on div at bounding box center [686, 311] width 227 height 140
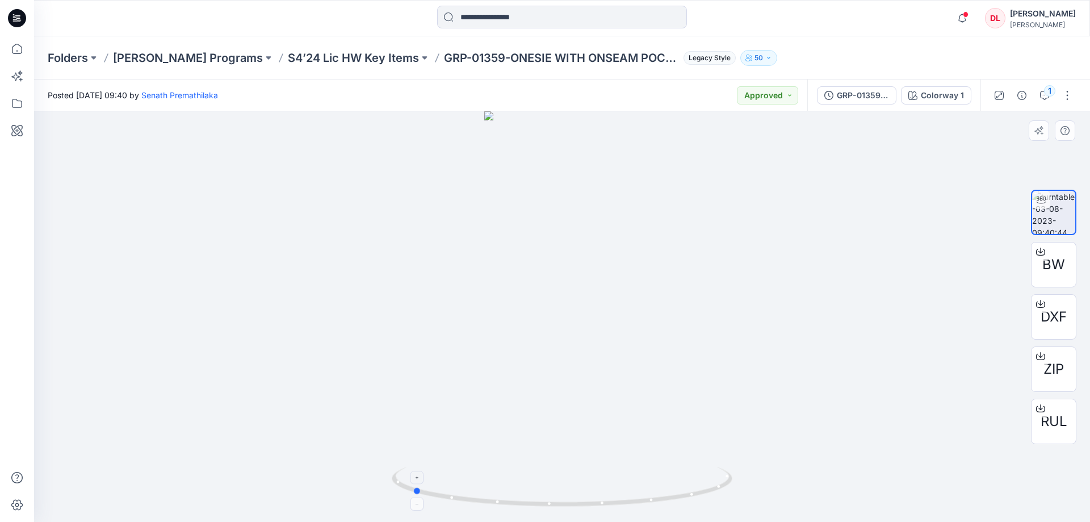
drag, startPoint x: 656, startPoint y: 505, endPoint x: 506, endPoint y: 505, distance: 149.8
click at [506, 505] on icon at bounding box center [563, 488] width 343 height 43
drag, startPoint x: 650, startPoint y: 503, endPoint x: 490, endPoint y: 499, distance: 160.1
click at [490, 499] on icon at bounding box center [563, 488] width 343 height 43
click at [18, 45] on icon at bounding box center [17, 48] width 25 height 25
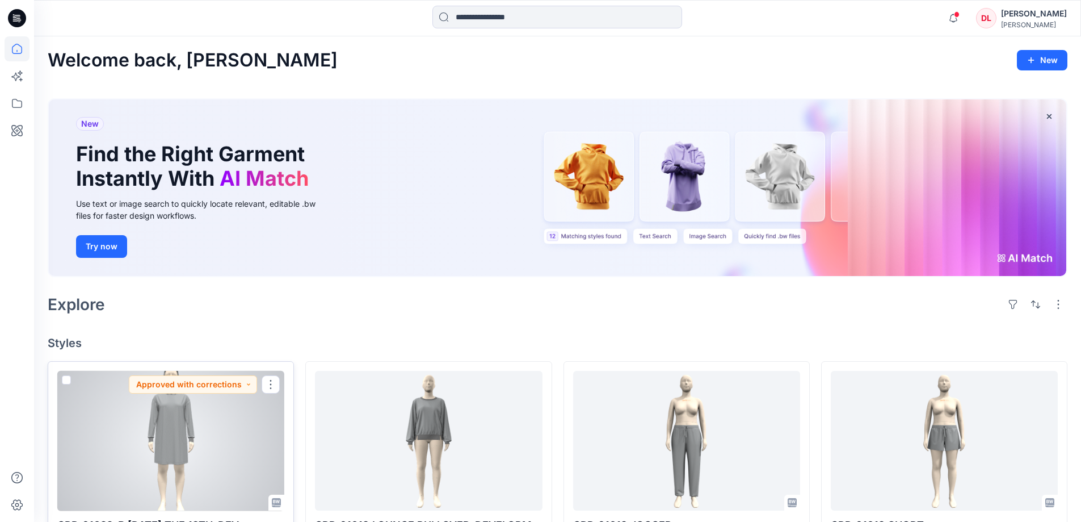
click at [180, 441] on div at bounding box center [170, 441] width 227 height 140
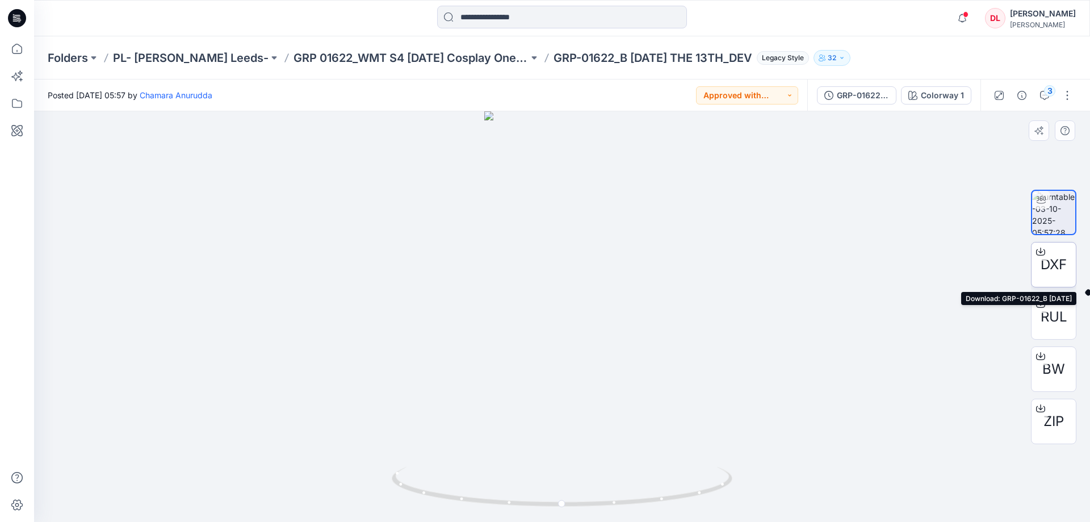
click at [1064, 258] on span "DXF" at bounding box center [1053, 264] width 26 height 20
click at [1042, 314] on span "RUL" at bounding box center [1053, 316] width 27 height 20
click at [1041, 98] on icon "button" at bounding box center [1044, 95] width 9 height 9
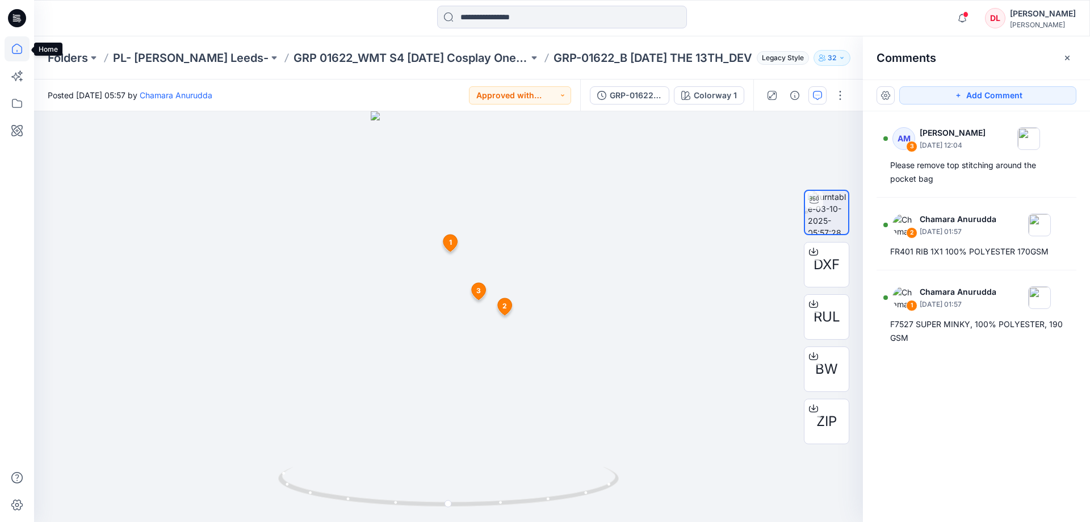
click at [19, 48] on icon at bounding box center [17, 48] width 25 height 25
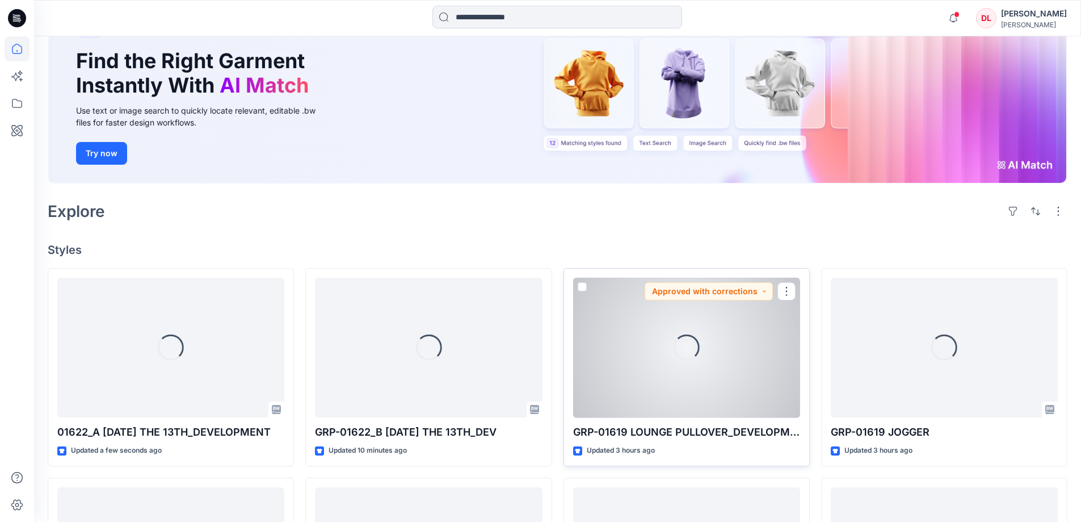
scroll to position [114, 0]
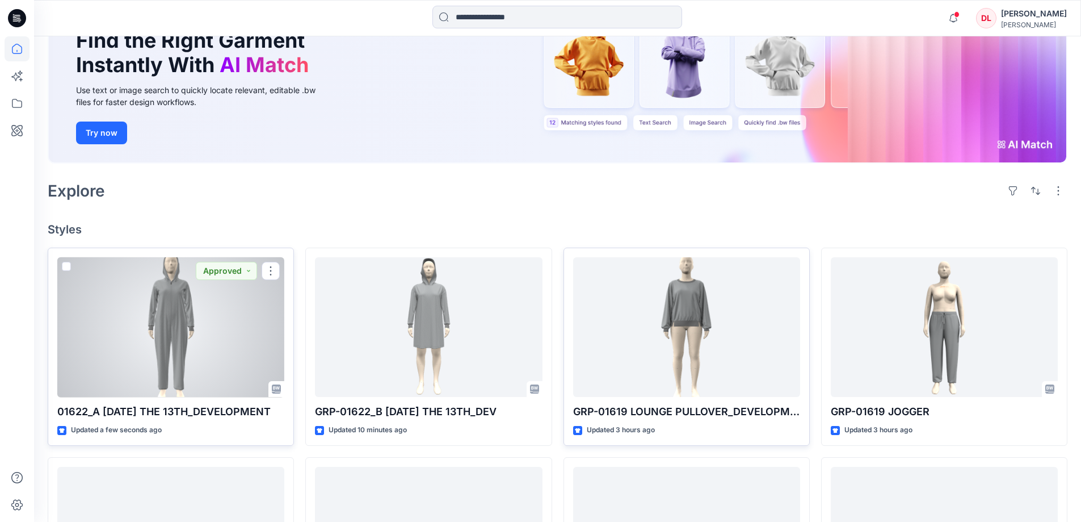
click at [170, 315] on div at bounding box center [170, 327] width 227 height 140
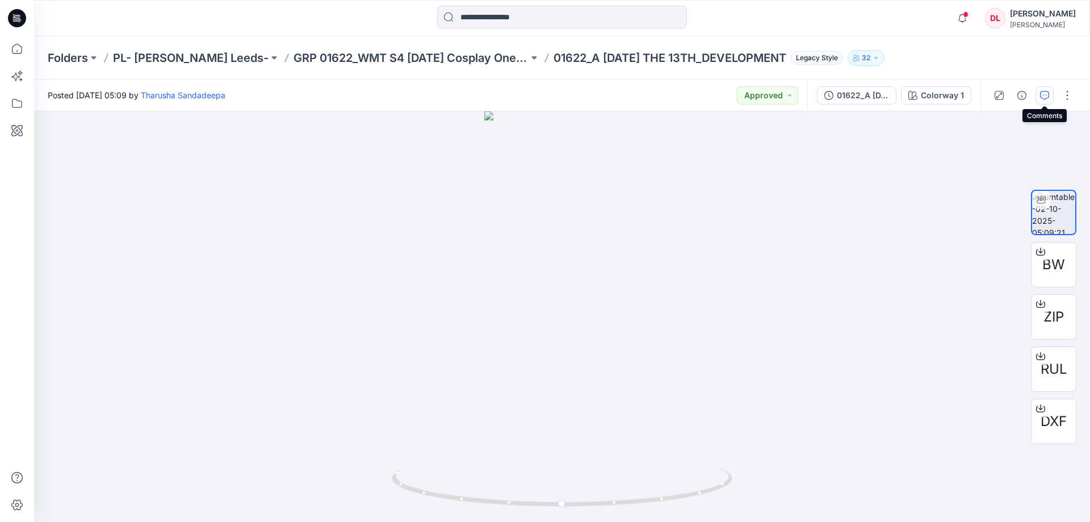
click at [1045, 99] on icon "button" at bounding box center [1044, 95] width 9 height 9
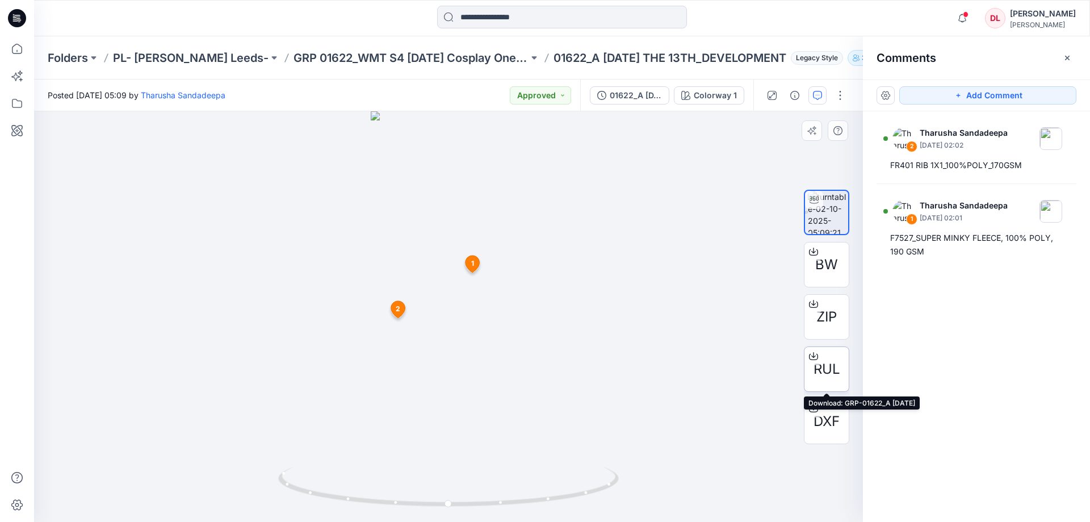
click at [829, 366] on span "RUL" at bounding box center [826, 369] width 27 height 20
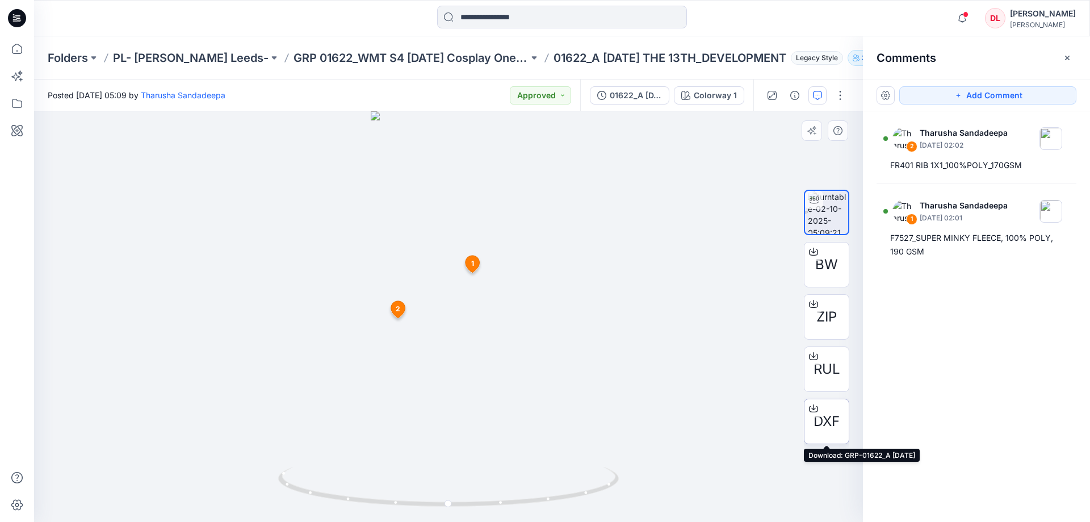
click at [821, 418] on span "DXF" at bounding box center [826, 421] width 26 height 20
